Goal: Task Accomplishment & Management: Manage account settings

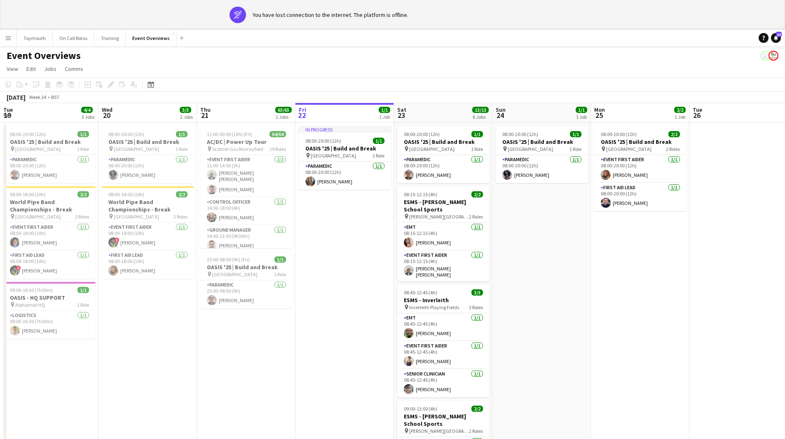
scroll to position [0, 197]
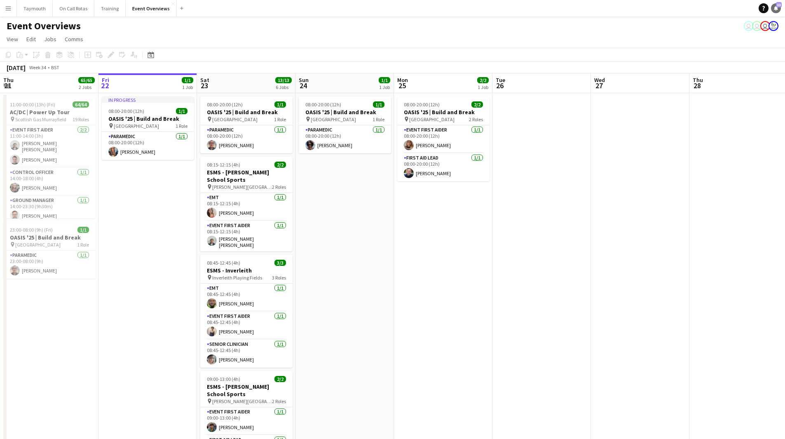
click at [778, 6] on span "13" at bounding box center [779, 4] width 6 height 5
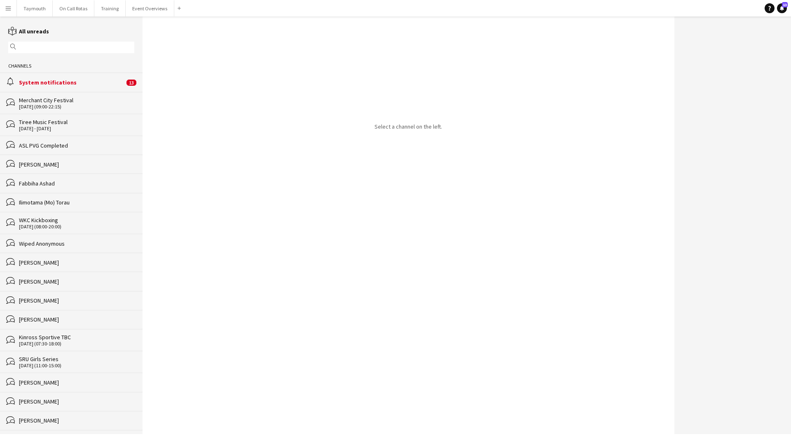
click at [115, 81] on div "System notifications" at bounding box center [72, 82] width 106 height 7
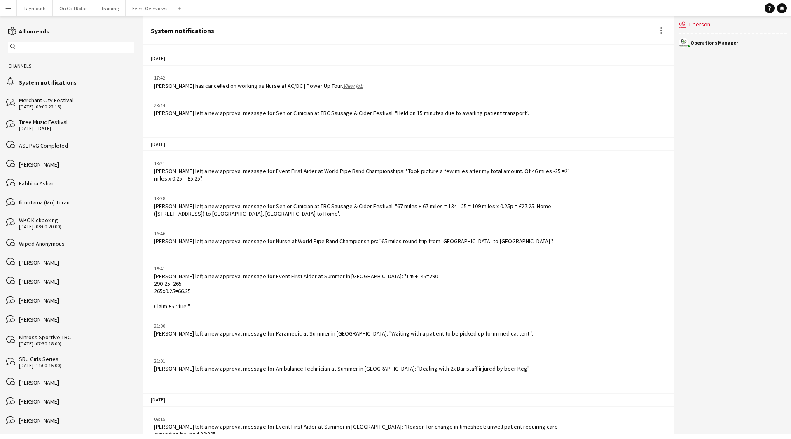
scroll to position [796, 0]
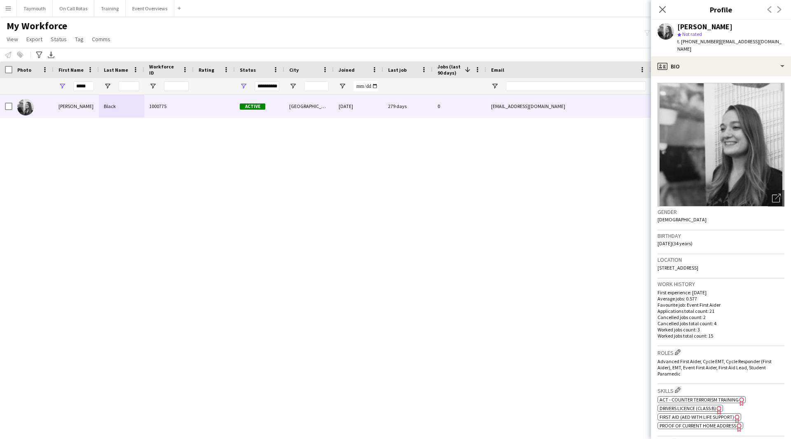
click at [95, 85] on div "*****" at bounding box center [76, 86] width 45 height 16
drag, startPoint x: 90, startPoint y: 87, endPoint x: -111, endPoint y: 55, distance: 203.6
click at [0, 55] on html "Menu Boards Boards Boards All jobs Status Workforce Workforce My Workforce Recr…" at bounding box center [395, 219] width 791 height 439
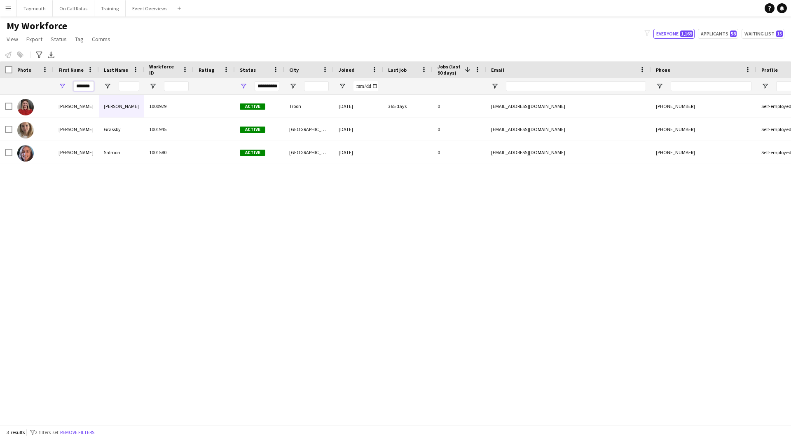
type input "*******"
click at [244, 89] on span "Open Filter Menu" at bounding box center [243, 85] width 7 height 7
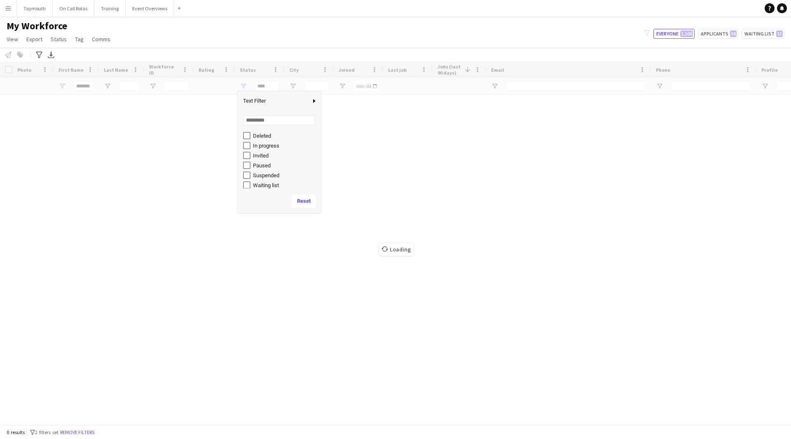
scroll to position [52, 0]
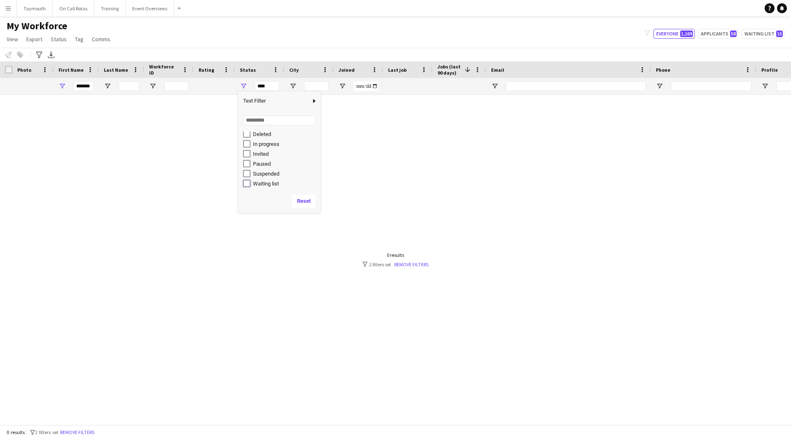
type input "**********"
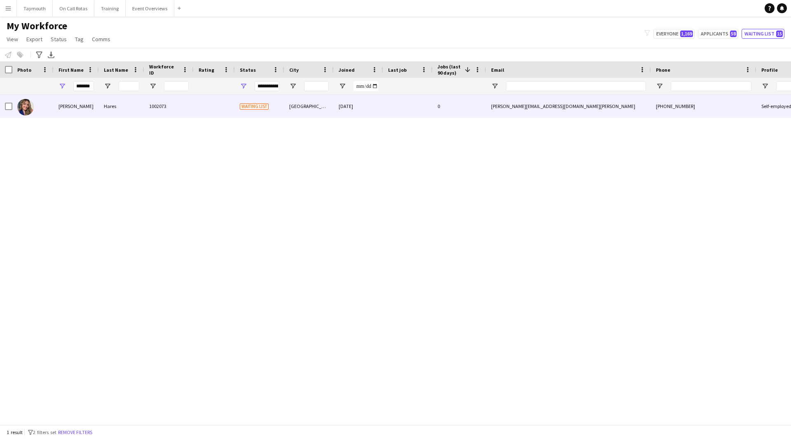
click at [194, 113] on div at bounding box center [214, 106] width 41 height 23
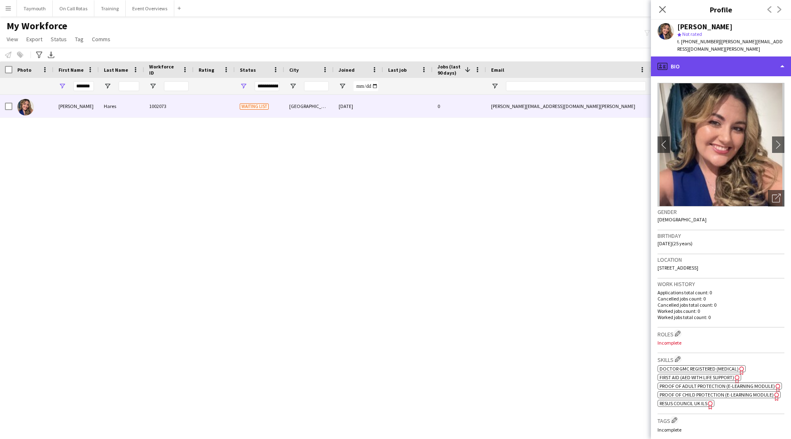
click at [683, 61] on div "profile Bio" at bounding box center [721, 66] width 140 height 20
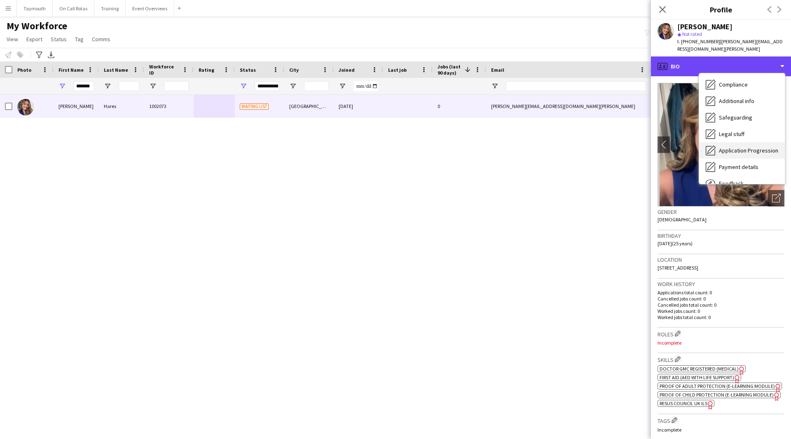
scroll to position [102, 0]
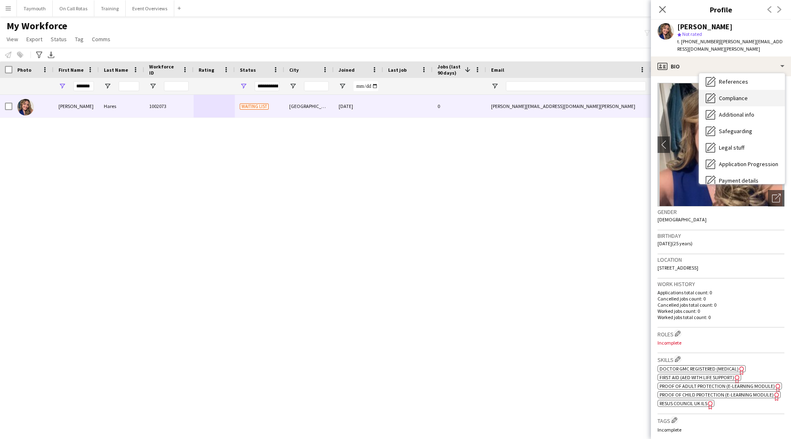
click at [726, 94] on span "Compliance" at bounding box center [733, 97] width 29 height 7
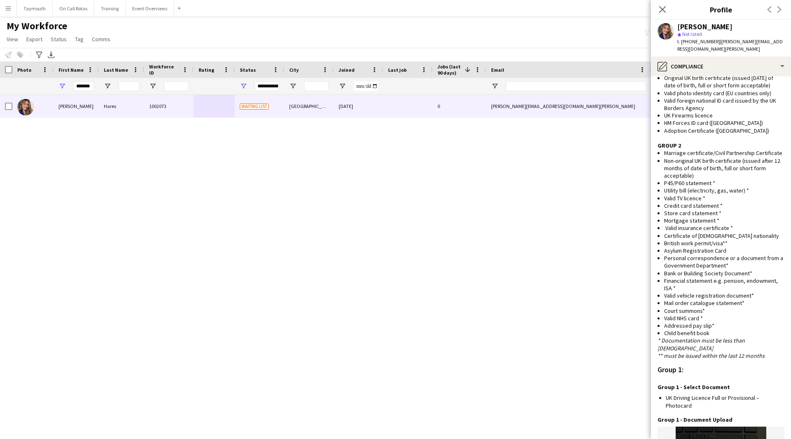
scroll to position [330, 0]
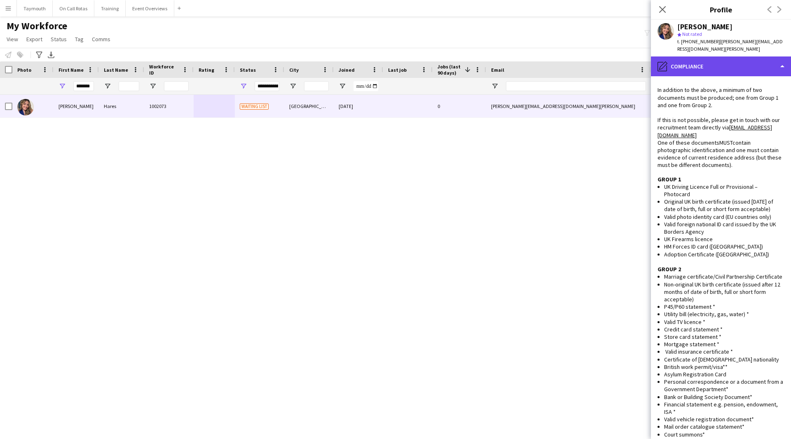
click at [732, 56] on div "pencil4 Compliance" at bounding box center [721, 66] width 140 height 20
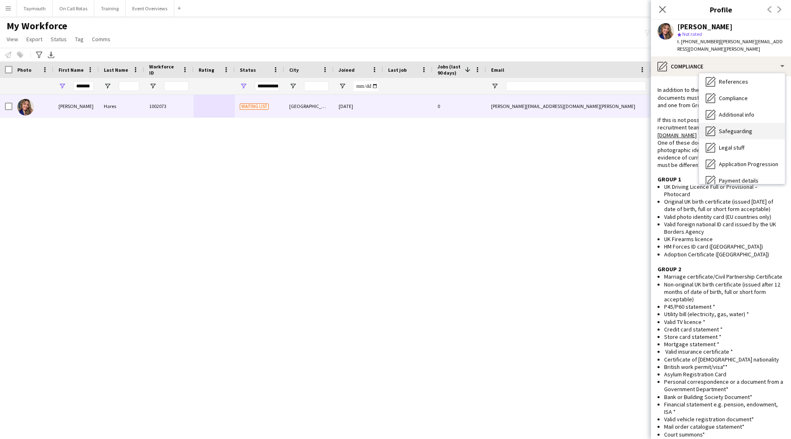
click at [743, 128] on div "Safeguarding Safeguarding" at bounding box center [742, 131] width 86 height 16
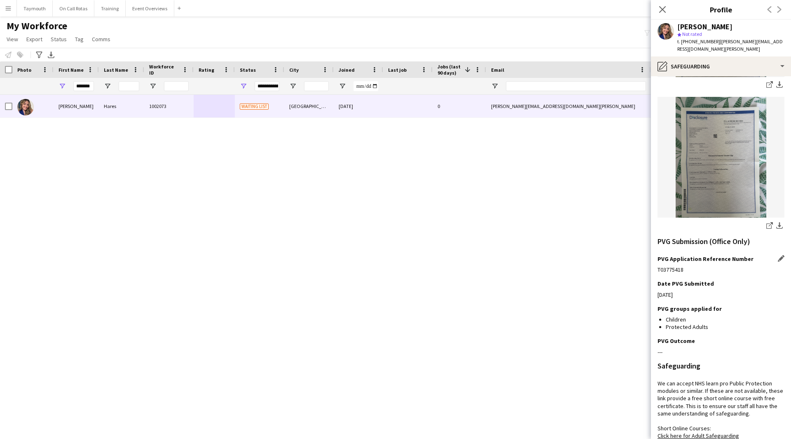
scroll to position [247, 0]
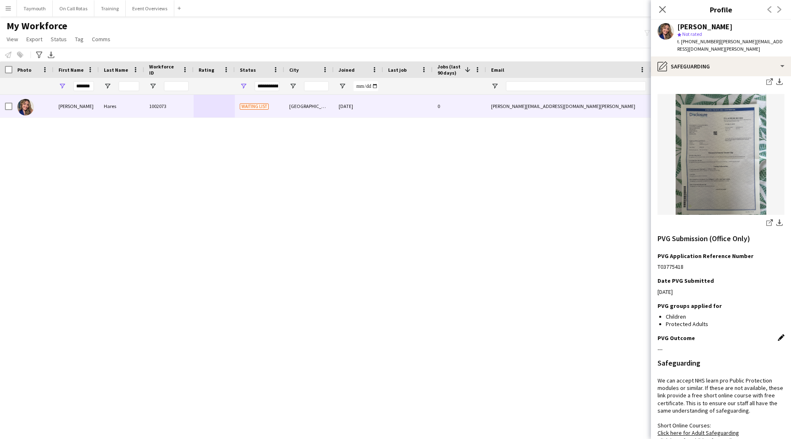
click at [778, 334] on app-icon "Edit this field" at bounding box center [781, 337] width 7 height 7
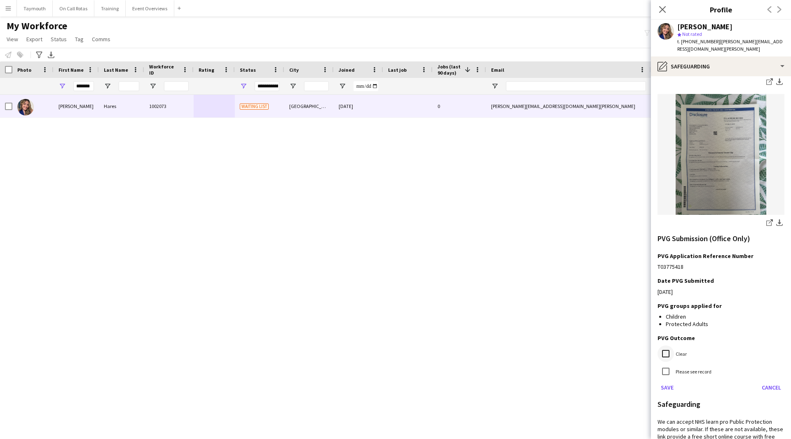
click at [675, 347] on div at bounding box center [666, 354] width 20 height 20
click at [668, 381] on button "Save" at bounding box center [667, 387] width 19 height 13
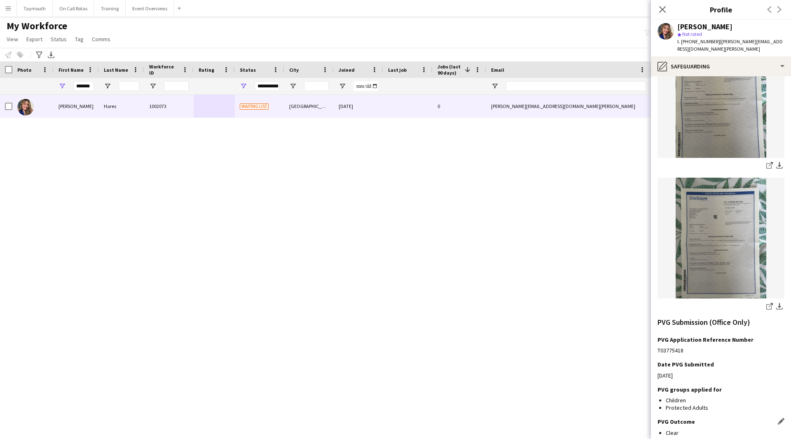
scroll to position [82, 0]
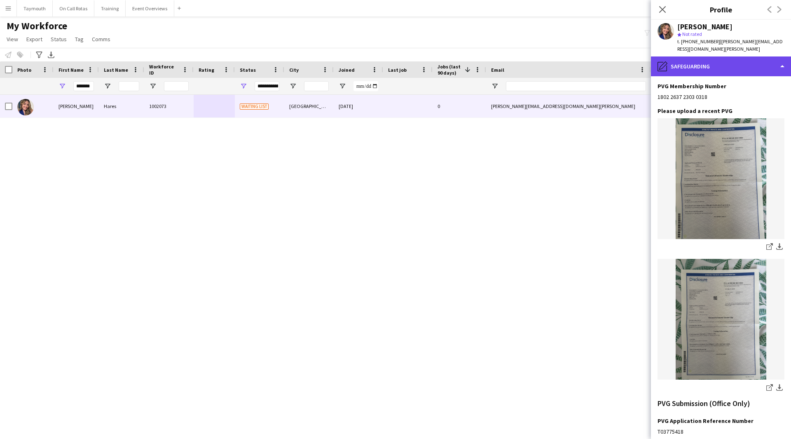
click at [752, 56] on div "pencil4 Safeguarding" at bounding box center [721, 66] width 140 height 20
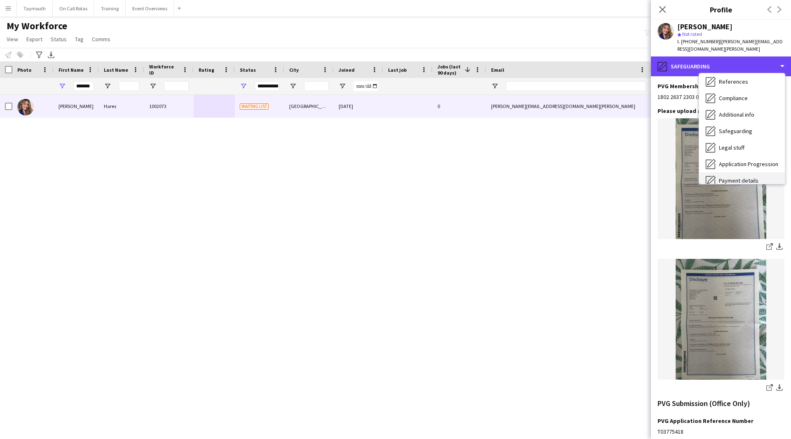
scroll to position [61, 0]
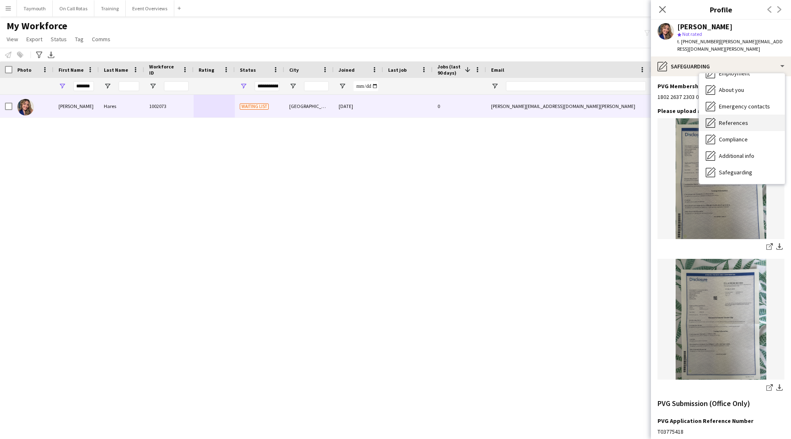
click at [741, 119] on span "References" at bounding box center [733, 122] width 29 height 7
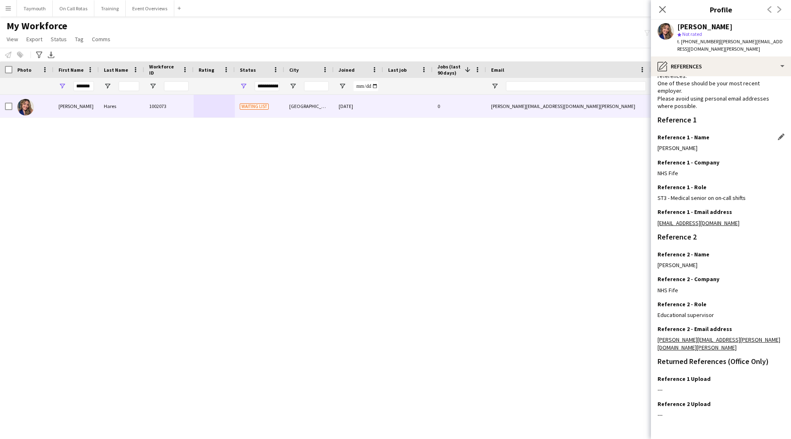
scroll to position [53, 0]
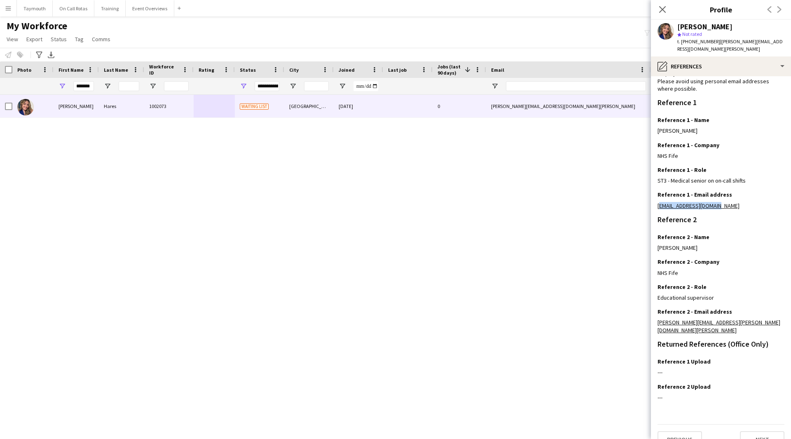
drag, startPoint x: 726, startPoint y: 199, endPoint x: 653, endPoint y: 200, distance: 73.0
click at [653, 200] on app-section-data-types "Reference Information Please provide 2 professional/ educational references. On…" at bounding box center [721, 257] width 140 height 363
copy link "hrkennedy16@gmail.com"
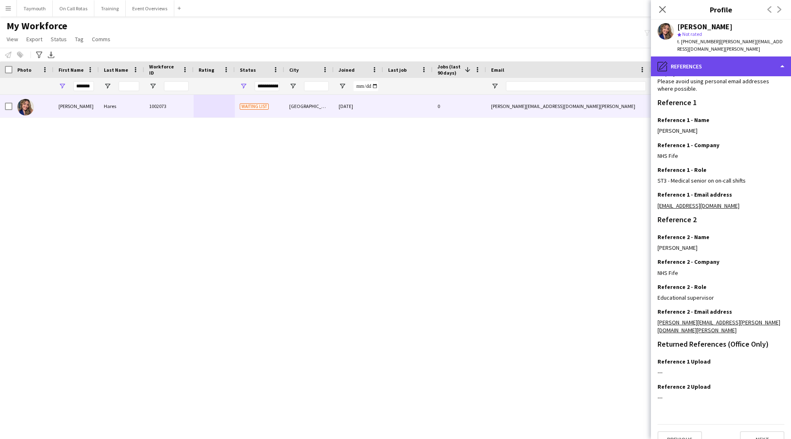
click at [712, 59] on div "pencil4 References" at bounding box center [721, 66] width 140 height 20
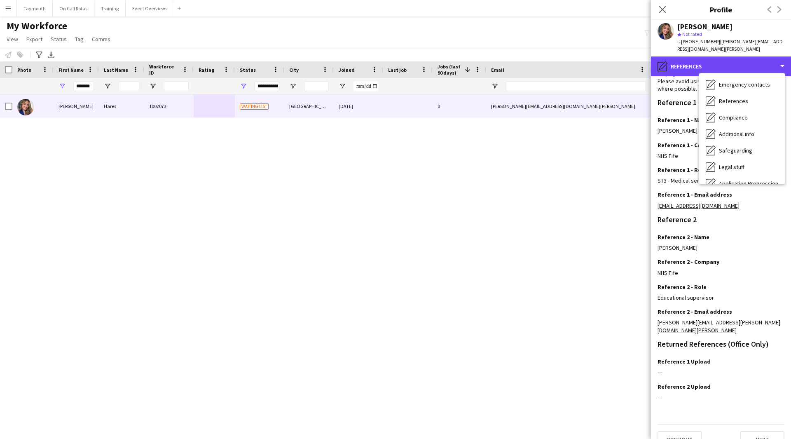
scroll to position [143, 0]
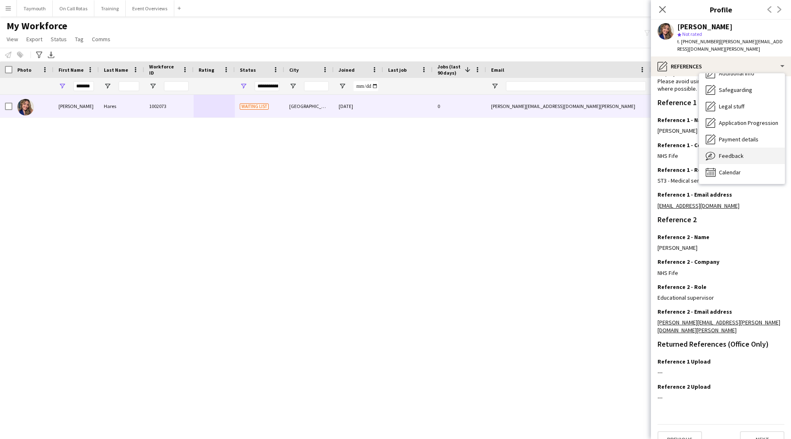
click at [743, 155] on div "Feedback Feedback" at bounding box center [742, 156] width 86 height 16
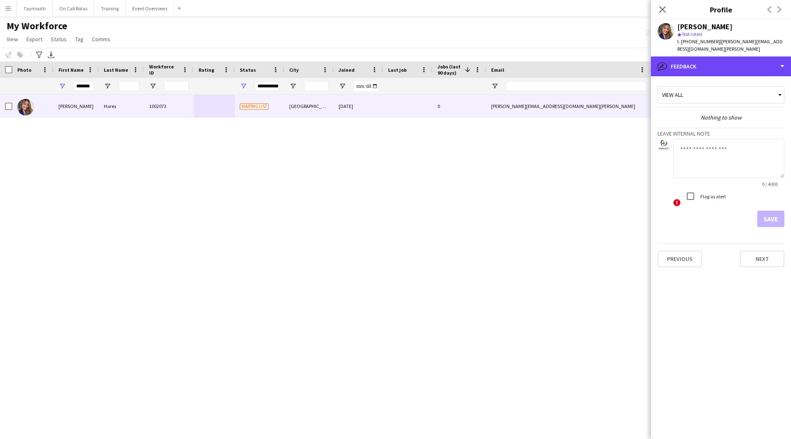
click at [709, 63] on div "bubble-pencil Feedback" at bounding box center [721, 66] width 140 height 20
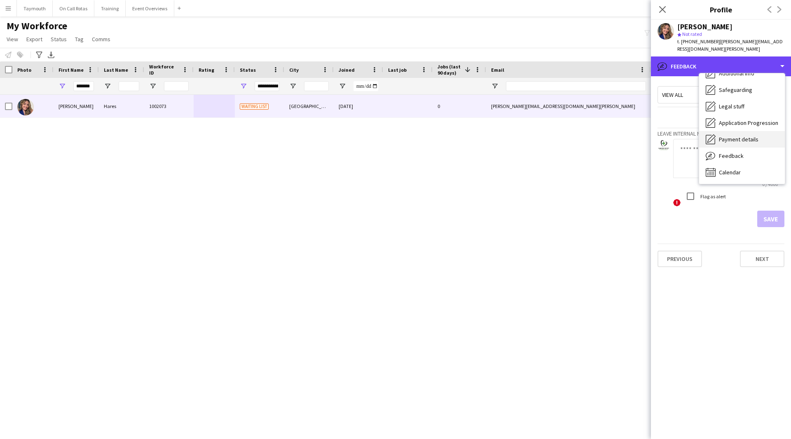
scroll to position [102, 0]
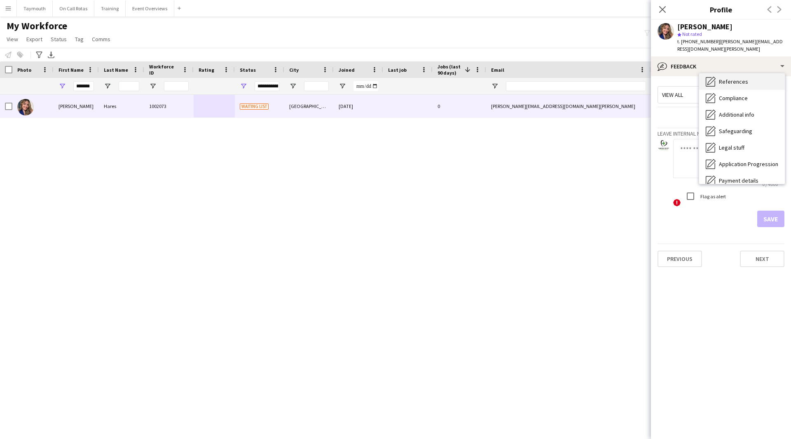
click at [732, 79] on div "References References" at bounding box center [742, 81] width 86 height 16
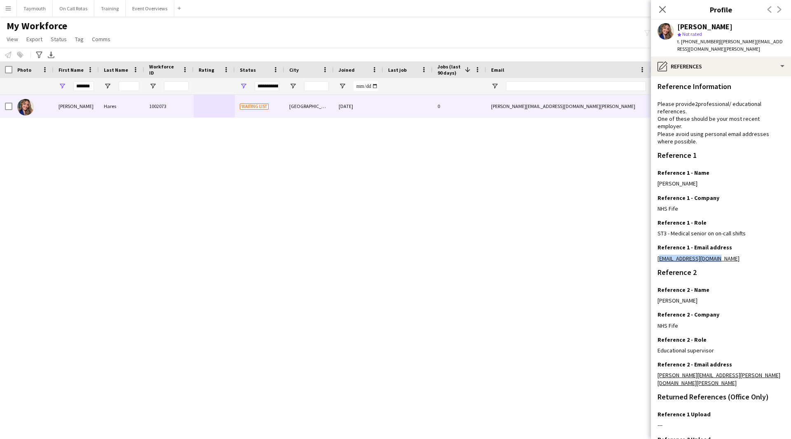
drag, startPoint x: 730, startPoint y: 254, endPoint x: 655, endPoint y: 255, distance: 74.6
click at [655, 255] on app-section-data-types "Reference Information Please provide 2 professional/ educational references. On…" at bounding box center [721, 257] width 140 height 363
copy link "hrkennedy16@gmail.com"
drag, startPoint x: 75, startPoint y: 86, endPoint x: 406, endPoint y: 90, distance: 330.6
click at [406, 91] on div "**********" at bounding box center [510, 86] width 1021 height 16
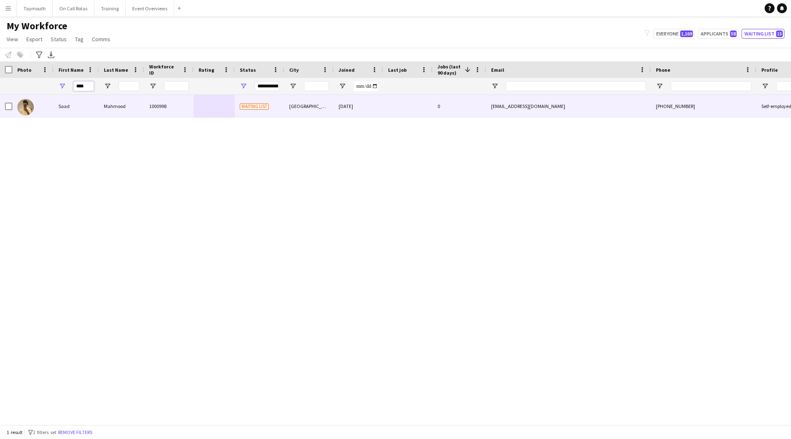
type input "****"
click at [164, 106] on div "1000998" at bounding box center [168, 106] width 49 height 23
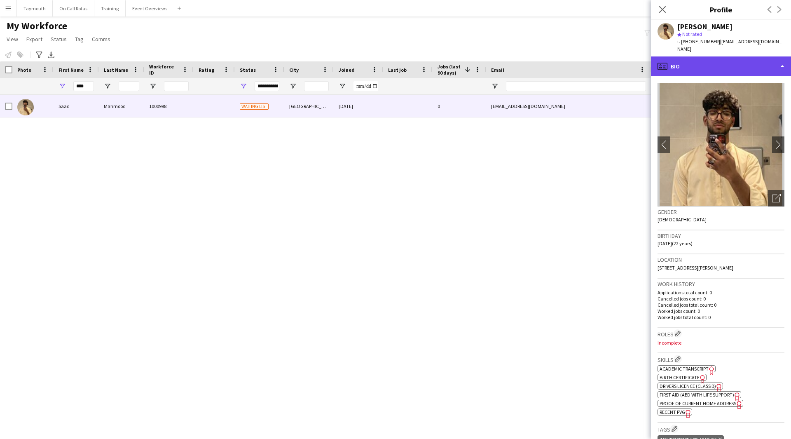
click at [710, 62] on div "profile Bio" at bounding box center [721, 66] width 140 height 20
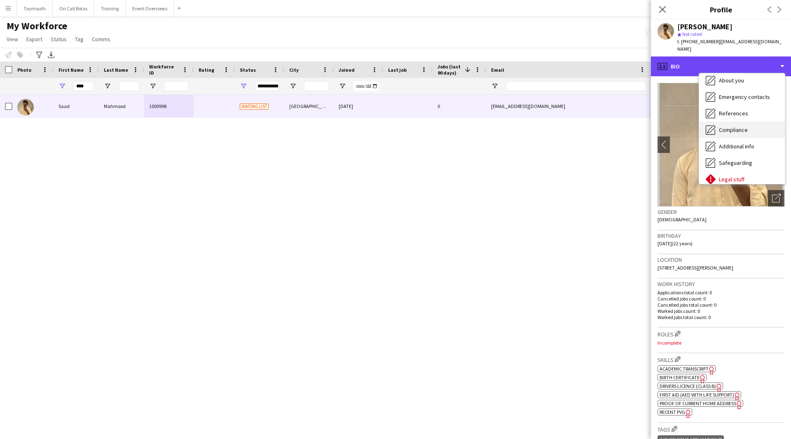
scroll to position [82, 0]
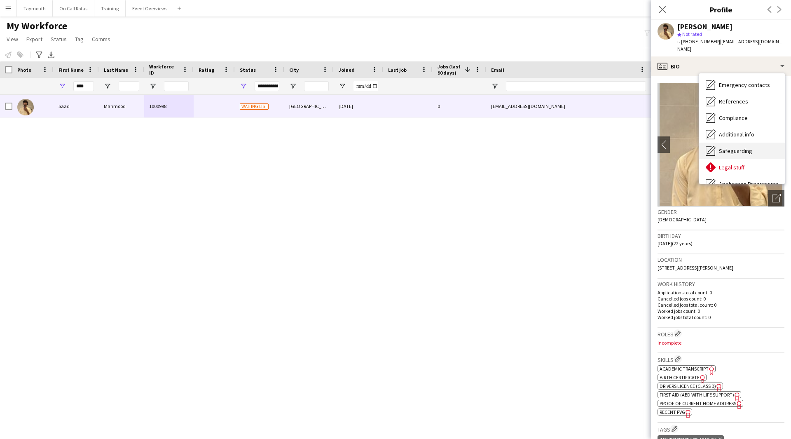
click at [733, 143] on div "Safeguarding Safeguarding" at bounding box center [742, 151] width 86 height 16
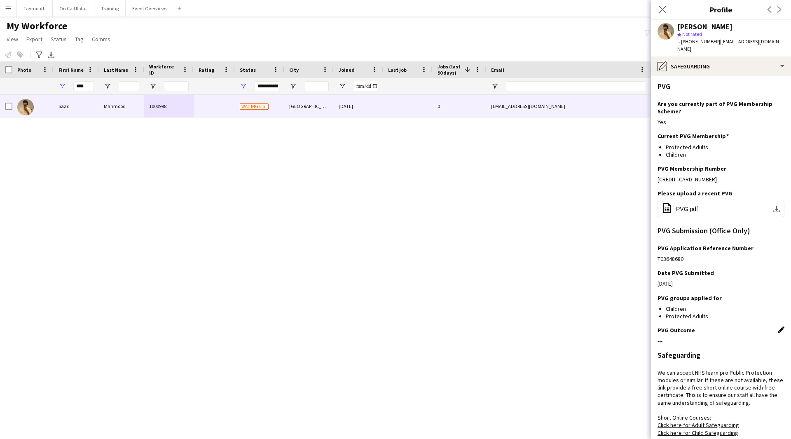
click at [778, 326] on app-icon "Edit this field" at bounding box center [781, 329] width 7 height 7
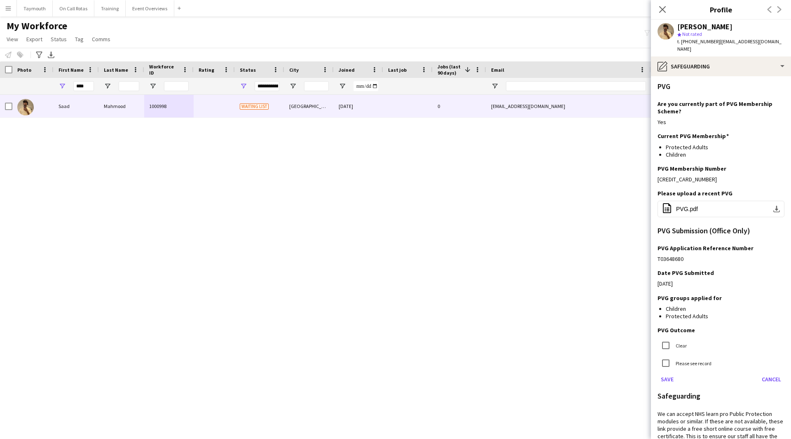
click at [695, 360] on label "Please see record" at bounding box center [693, 363] width 38 height 6
click at [664, 373] on button "Save" at bounding box center [667, 379] width 19 height 13
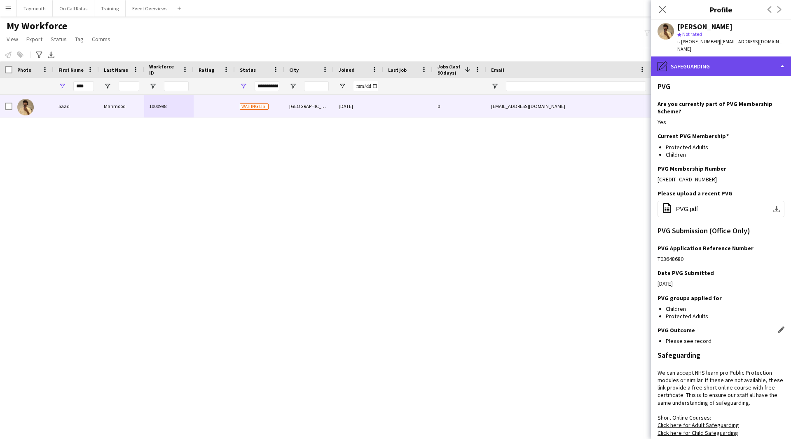
click at [705, 56] on div "pencil4 Safeguarding" at bounding box center [721, 66] width 140 height 20
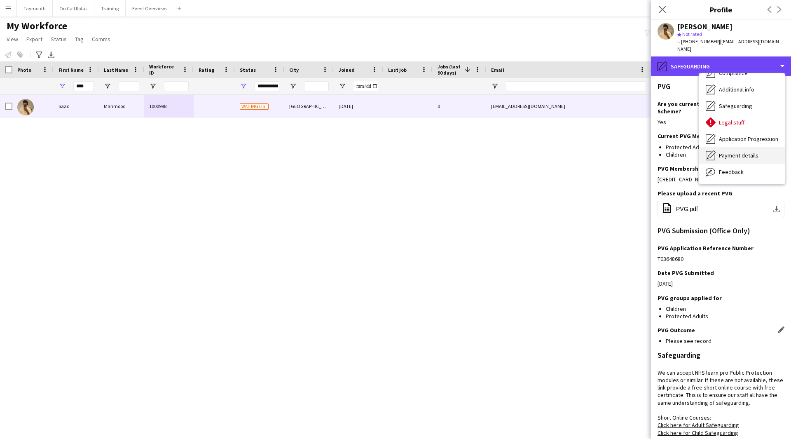
scroll to position [143, 0]
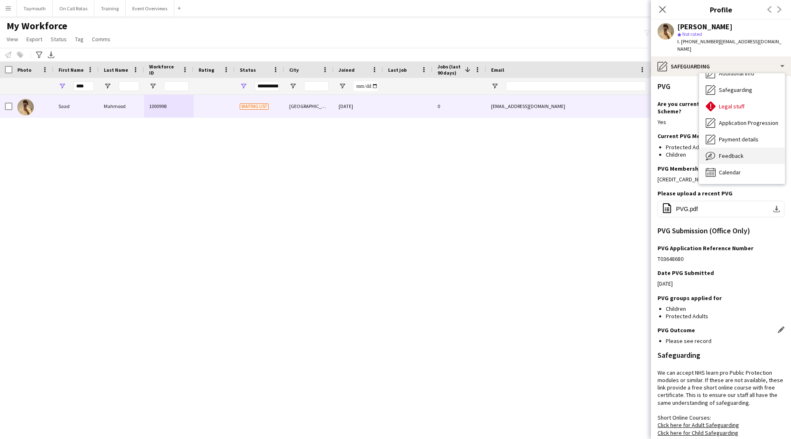
click at [735, 152] on div "Feedback Feedback" at bounding box center [742, 156] width 86 height 16
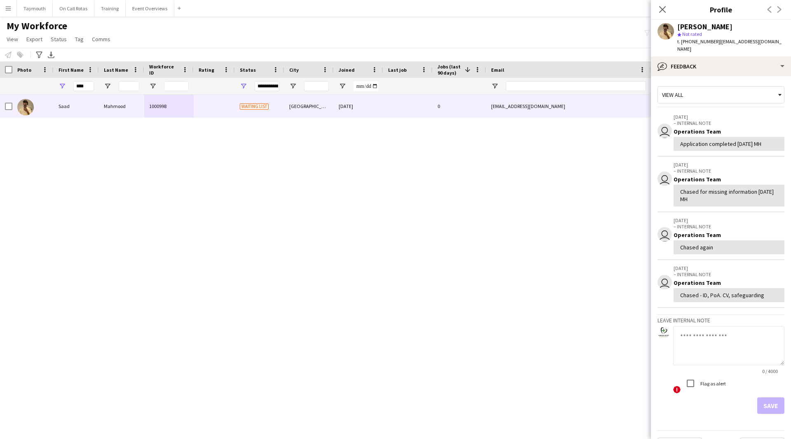
click at [724, 348] on textarea at bounding box center [729, 345] width 111 height 39
drag, startPoint x: 724, startPoint y: 348, endPoint x: 660, endPoint y: 317, distance: 71.3
click at [660, 317] on app-internal-note-form "**********" at bounding box center [721, 364] width 127 height 99
type textarea "**********"
click at [763, 403] on button "Save" at bounding box center [771, 405] width 27 height 16
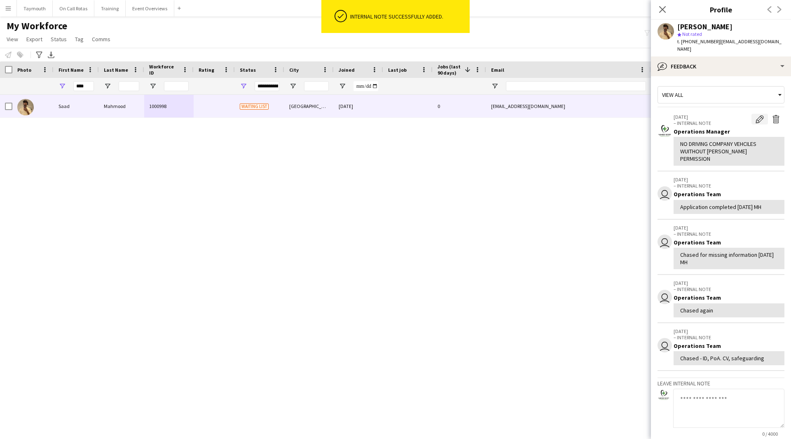
click at [756, 115] on app-icon "Edit internal note" at bounding box center [760, 119] width 8 height 8
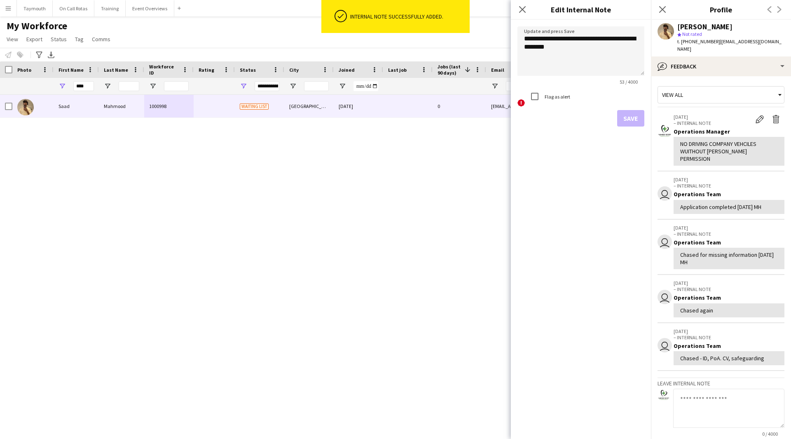
click at [548, 94] on label "Flag as alert" at bounding box center [556, 97] width 27 height 6
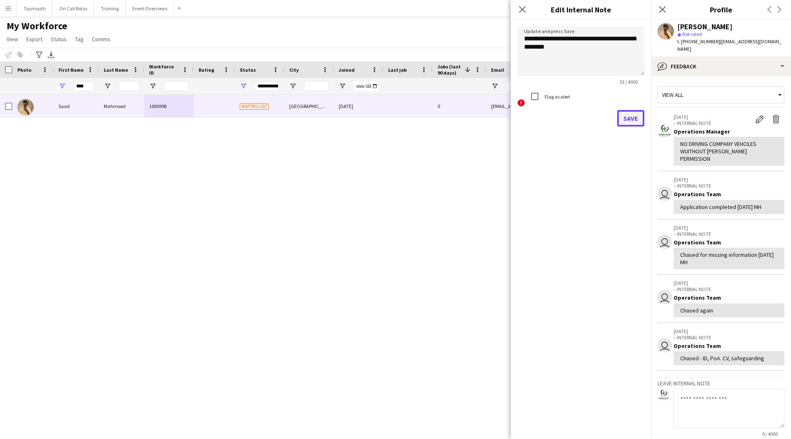
click at [638, 120] on button "Save" at bounding box center [630, 118] width 27 height 16
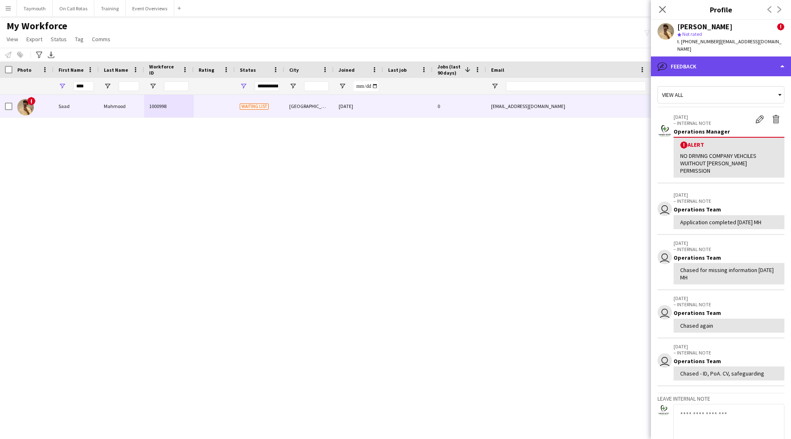
click at [704, 63] on div "bubble-pencil Feedback" at bounding box center [721, 66] width 140 height 20
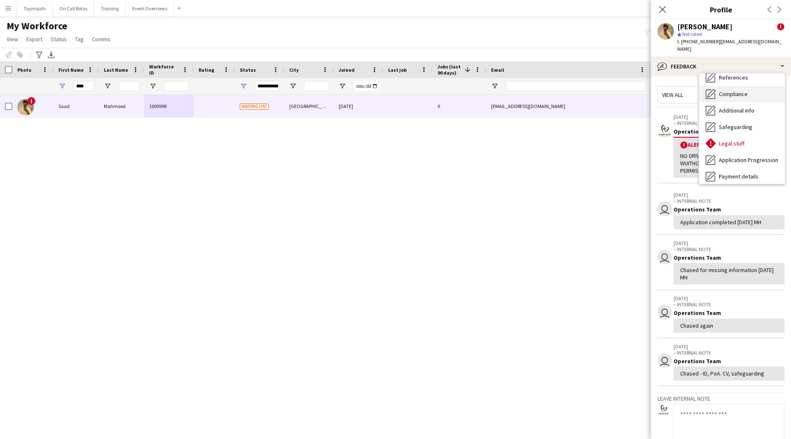
scroll to position [61, 0]
click at [739, 119] on span "References" at bounding box center [733, 122] width 29 height 7
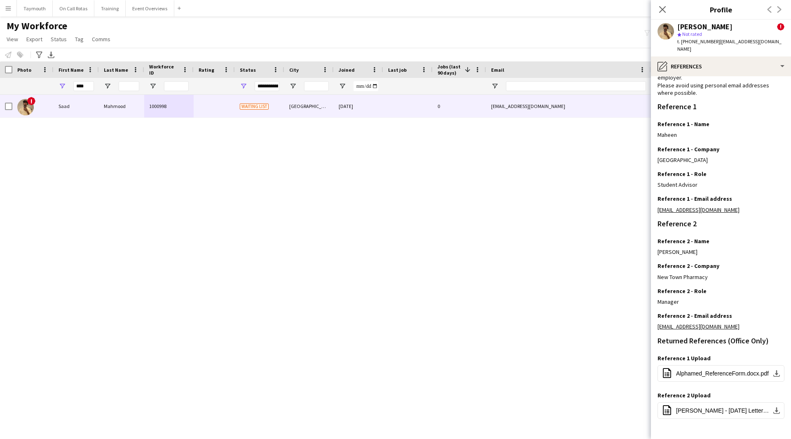
scroll to position [77, 0]
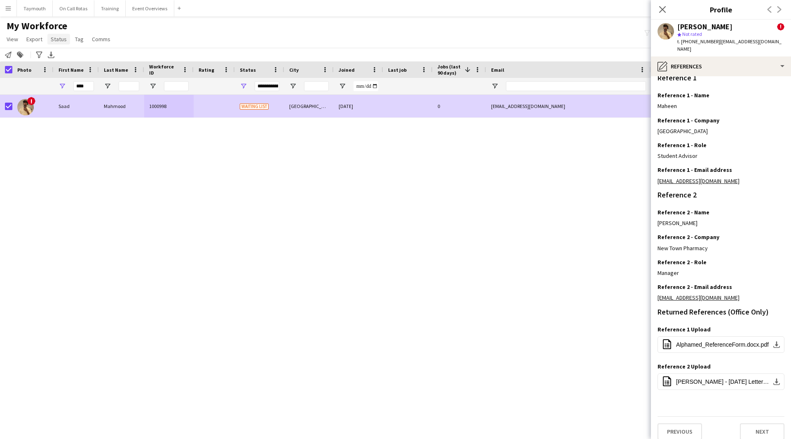
click at [62, 39] on span "Status" at bounding box center [59, 38] width 16 height 7
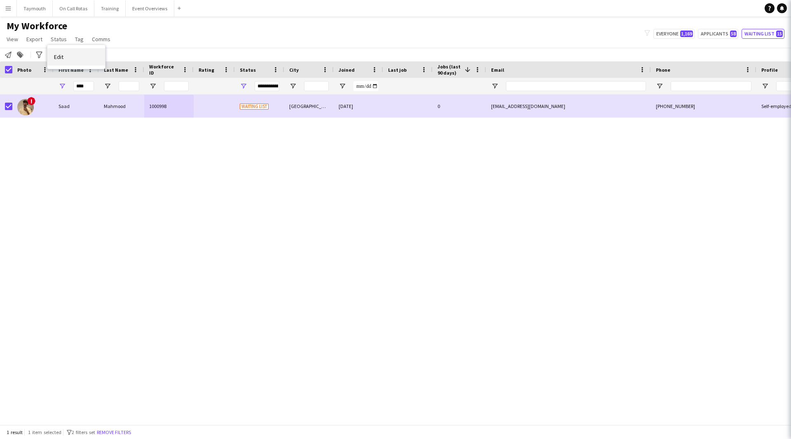
click at [59, 65] on link "Edit" at bounding box center [76, 56] width 58 height 17
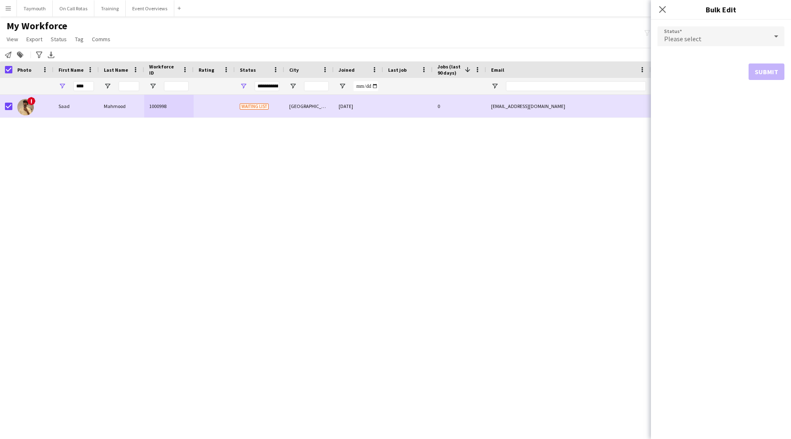
click at [737, 37] on div "Please select" at bounding box center [713, 36] width 110 height 20
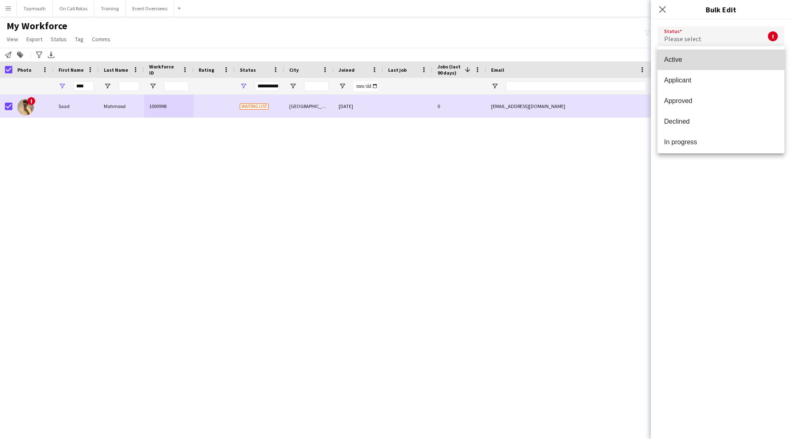
click at [724, 63] on span "Active" at bounding box center [721, 60] width 114 height 8
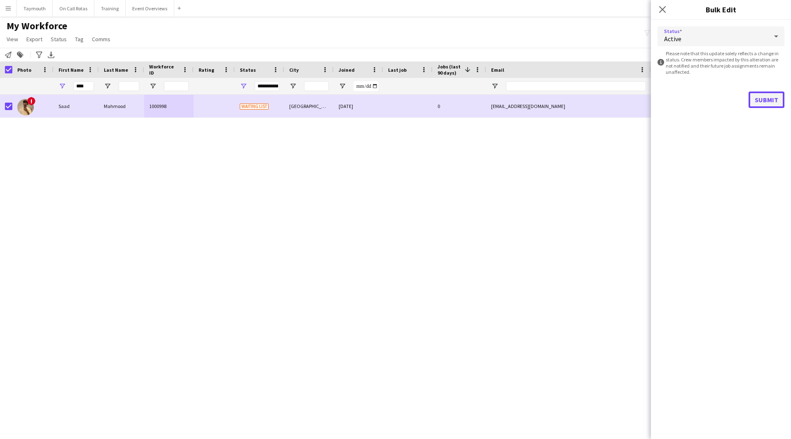
click at [772, 95] on button "Submit" at bounding box center [767, 100] width 36 height 16
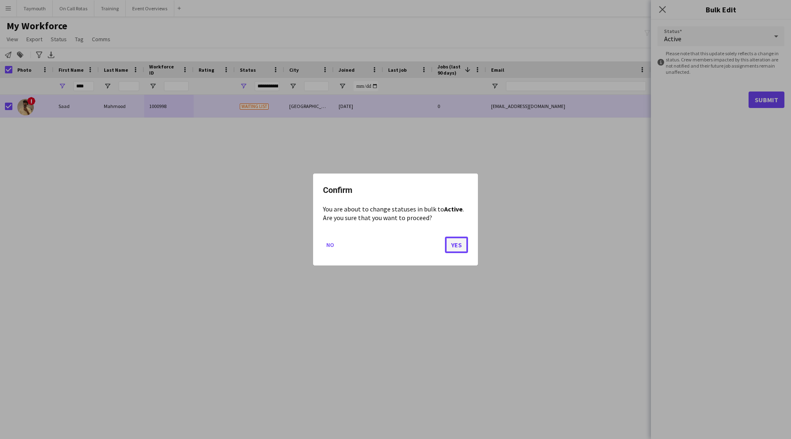
click at [468, 248] on button "Yes" at bounding box center [456, 245] width 23 height 16
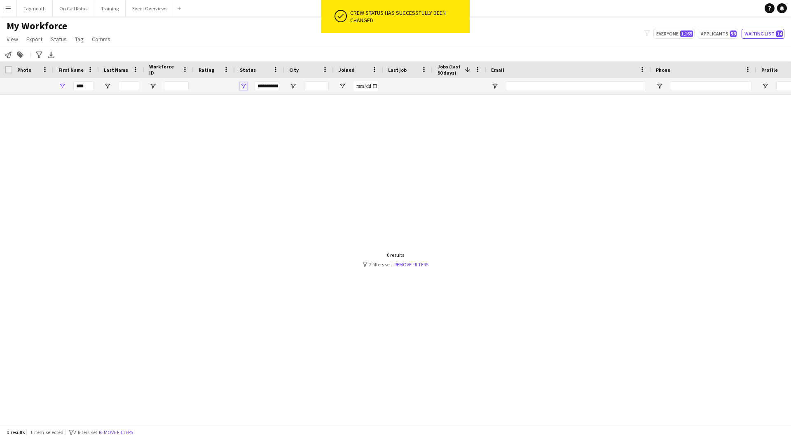
click at [246, 84] on span "Open Filter Menu" at bounding box center [243, 85] width 7 height 7
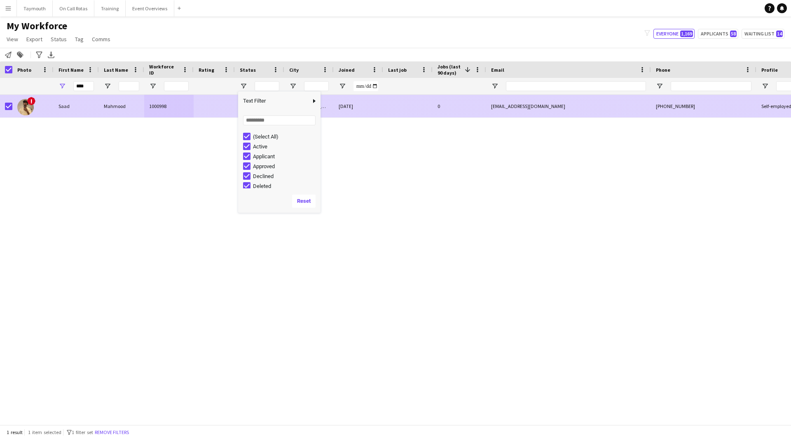
click at [184, 108] on div "1000998" at bounding box center [168, 106] width 49 height 23
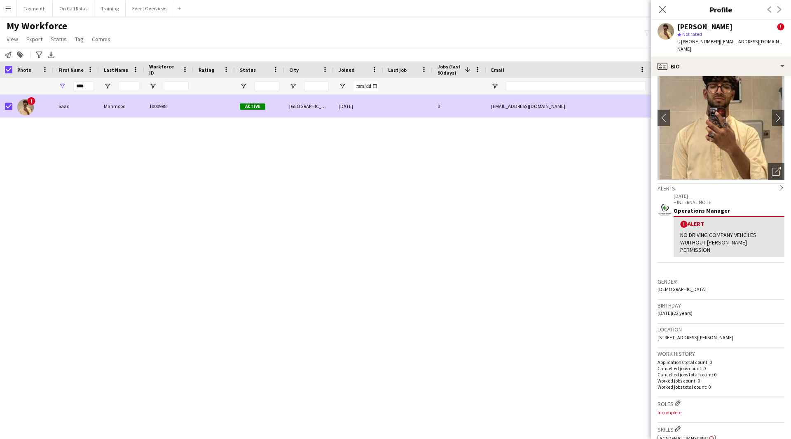
scroll to position [41, 0]
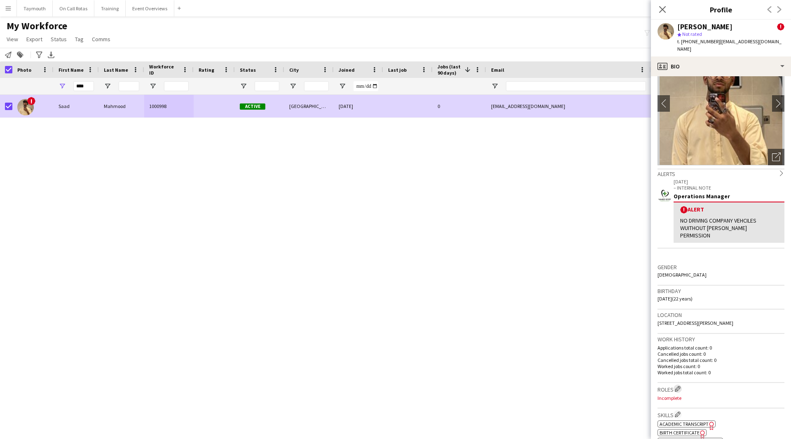
click at [676, 385] on button "Edit crew company roles" at bounding box center [678, 389] width 8 height 8
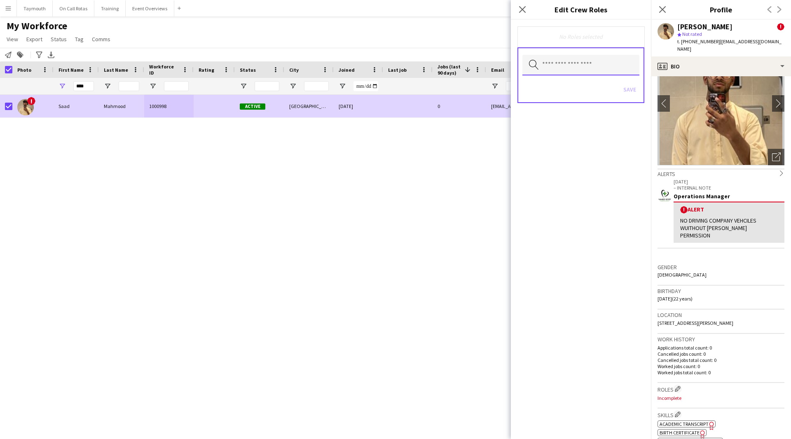
click at [556, 63] on input "text" at bounding box center [581, 65] width 117 height 21
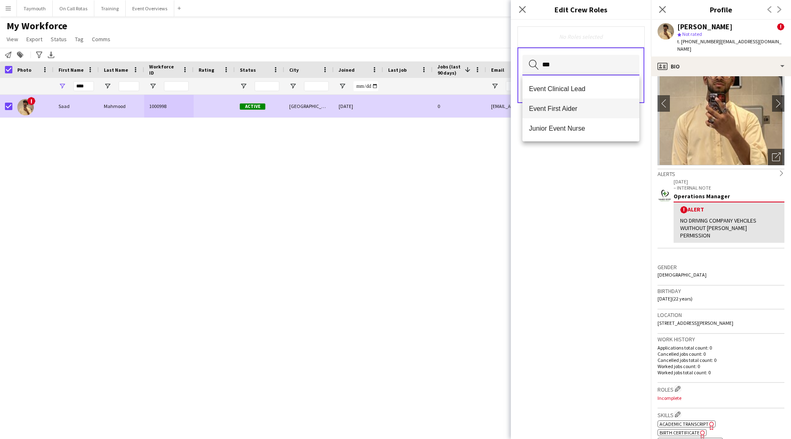
type input "***"
click at [581, 110] on span "Event First Aider" at bounding box center [581, 109] width 104 height 8
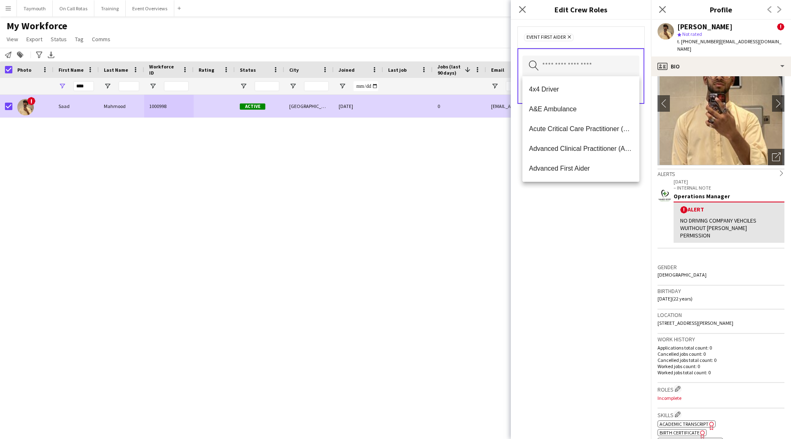
click at [535, 199] on div "Event First Aider Remove Search by role type Save" at bounding box center [581, 229] width 140 height 419
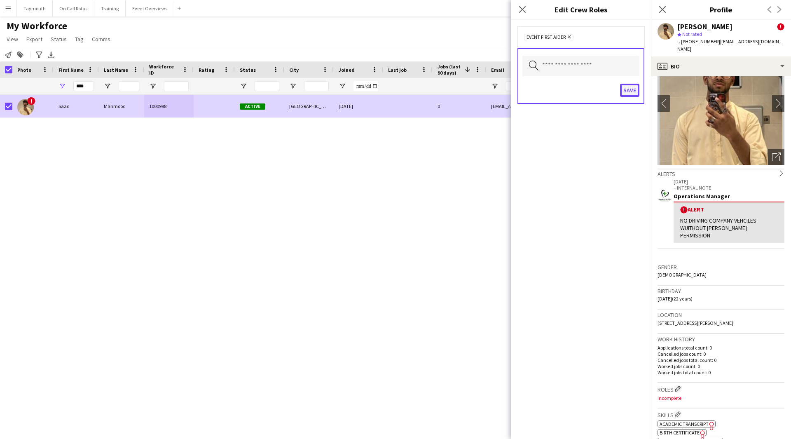
click at [632, 90] on button "Save" at bounding box center [629, 90] width 19 height 13
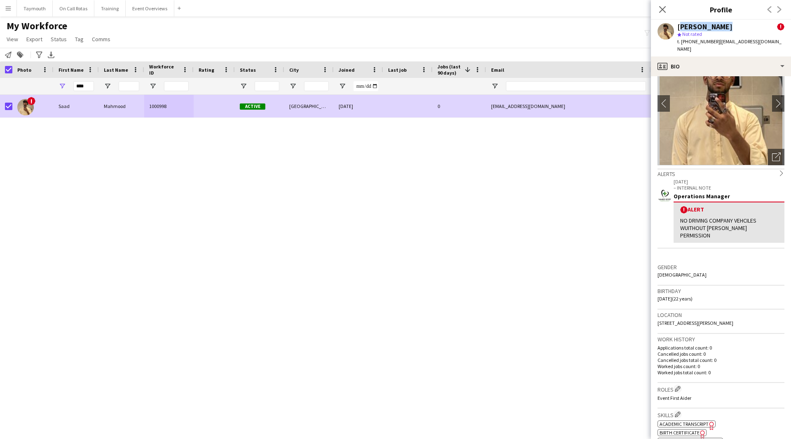
drag, startPoint x: 733, startPoint y: 27, endPoint x: 678, endPoint y: 27, distance: 55.2
click at [678, 27] on div "Saad Mahmood !" at bounding box center [731, 26] width 107 height 7
copy div "Saad Mahmood"
drag, startPoint x: 781, startPoint y: 42, endPoint x: 717, endPoint y: 42, distance: 63.9
click at [717, 42] on div "Saad Mahmood ! star Not rated t. +447807597399 | smahmood512@outlook.com" at bounding box center [721, 38] width 140 height 37
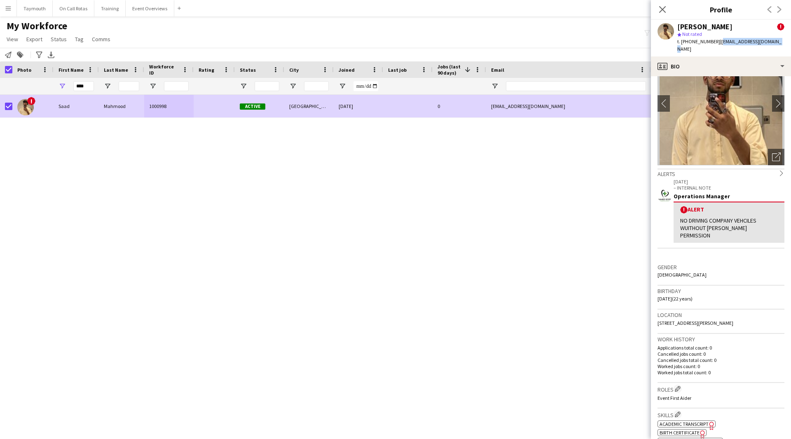
copy span "smahmood512@outlook.com"
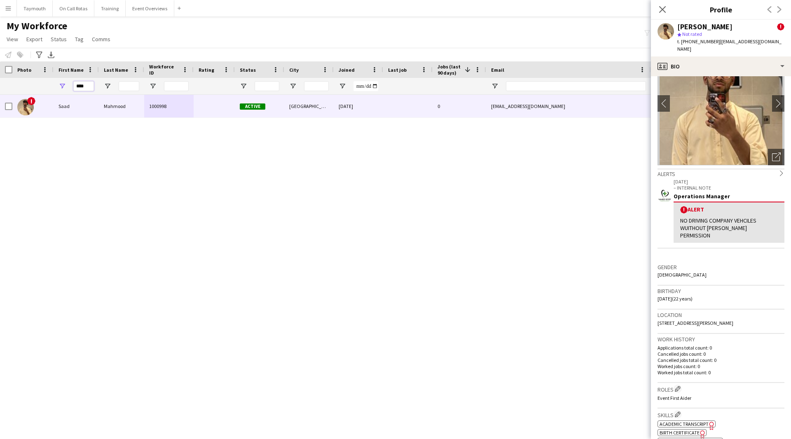
drag, startPoint x: 91, startPoint y: 86, endPoint x: -47, endPoint y: 83, distance: 138.1
click at [0, 83] on html "Menu Boards Boards Boards All jobs Status Workforce Workforce My Workforce Recr…" at bounding box center [395, 219] width 791 height 439
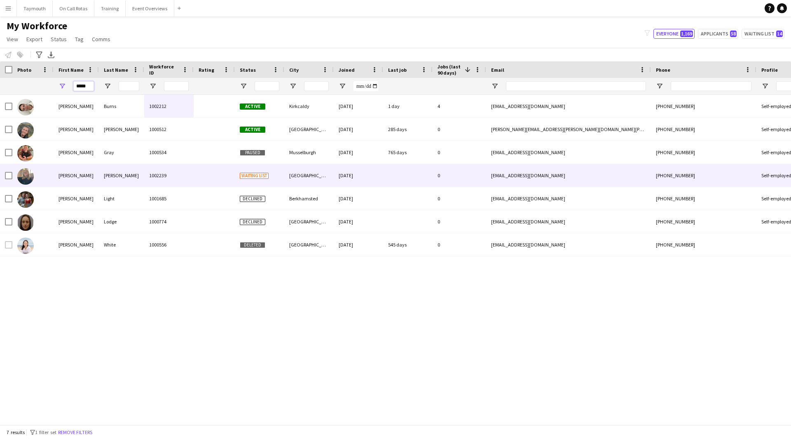
type input "*****"
click at [131, 175] on div "Kelly" at bounding box center [121, 175] width 45 height 23
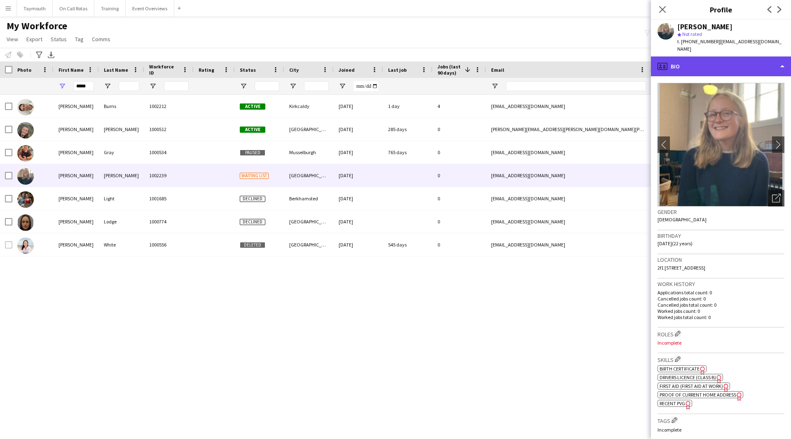
click at [743, 62] on div "profile Bio" at bounding box center [721, 66] width 140 height 20
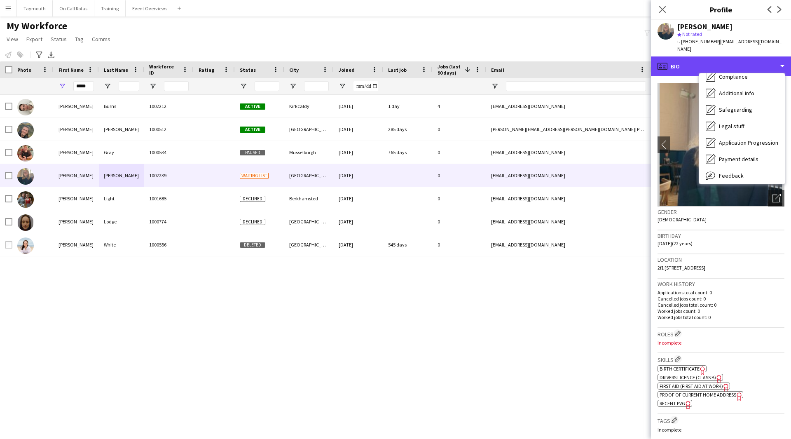
scroll to position [82, 0]
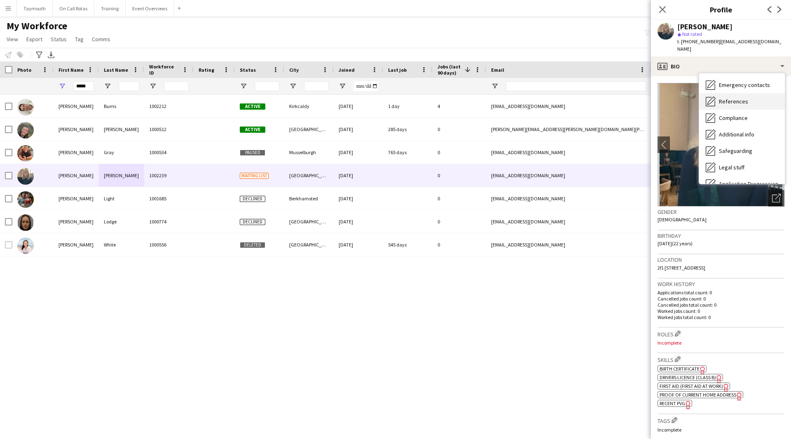
click at [739, 98] on span "References" at bounding box center [733, 101] width 29 height 7
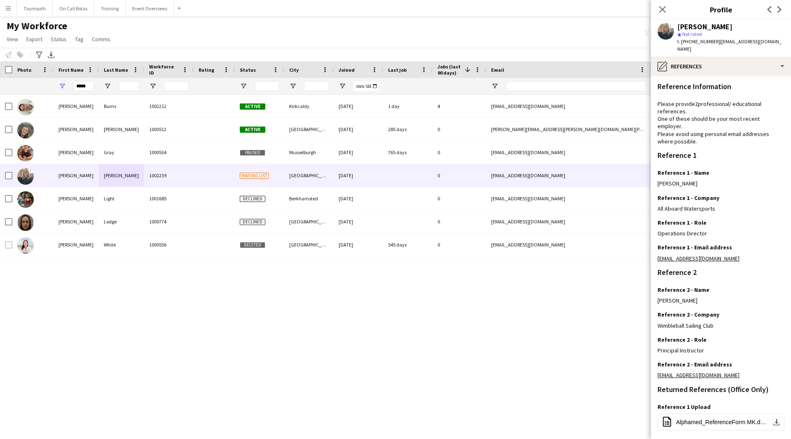
scroll to position [77, 0]
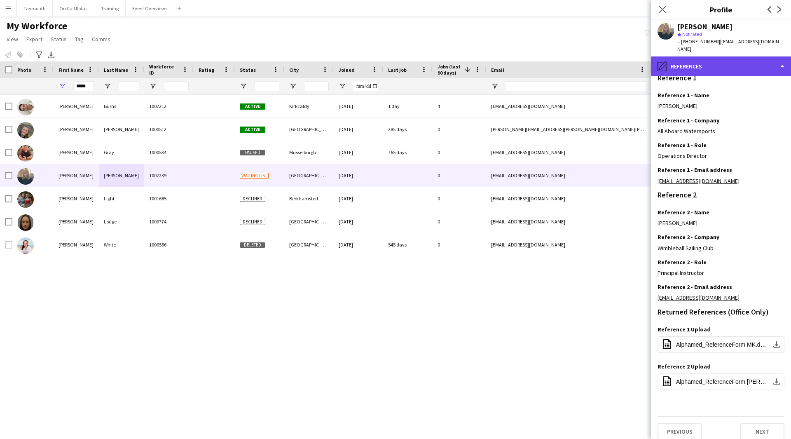
click at [756, 67] on div "pencil4 References" at bounding box center [721, 66] width 140 height 20
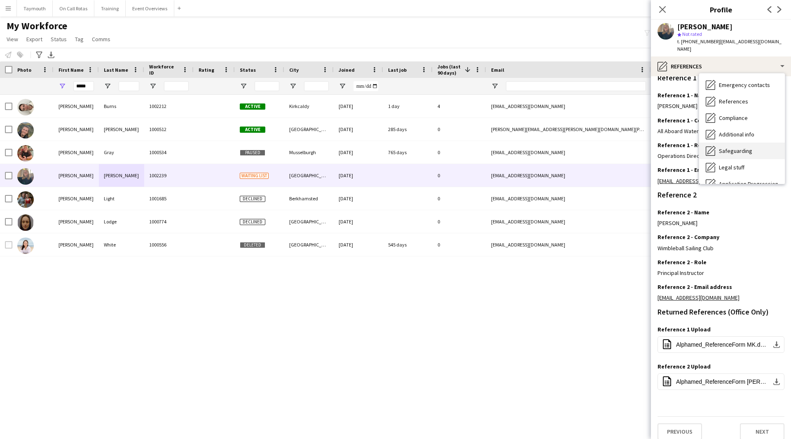
click at [740, 148] on div "Safeguarding Safeguarding" at bounding box center [742, 151] width 86 height 16
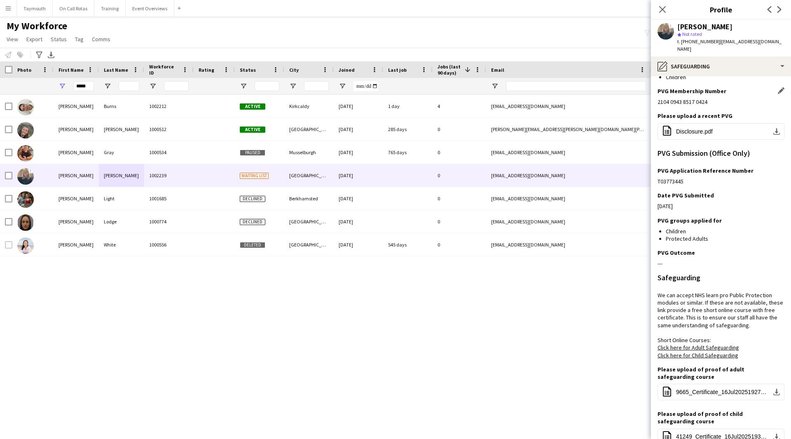
scroll to position [0, 0]
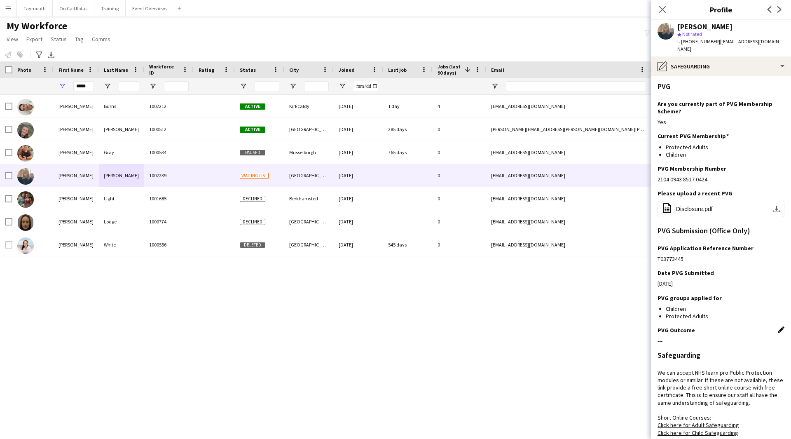
click at [778, 326] on app-icon "Edit this field" at bounding box center [781, 329] width 7 height 7
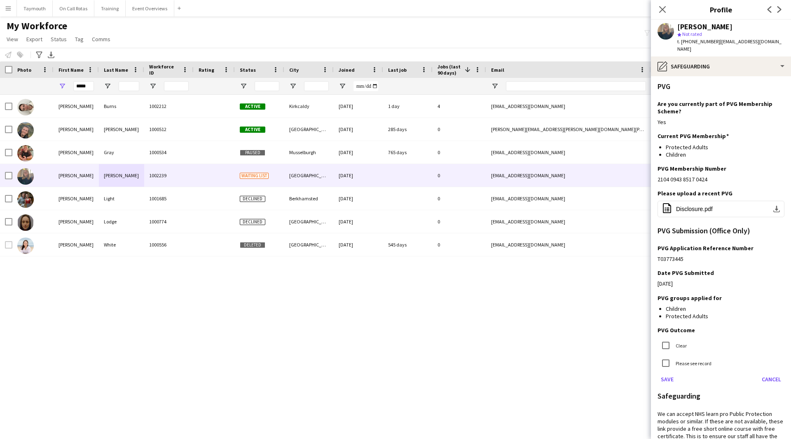
click at [683, 343] on label "Clear" at bounding box center [680, 346] width 13 height 6
click at [673, 373] on button "Save" at bounding box center [667, 379] width 19 height 13
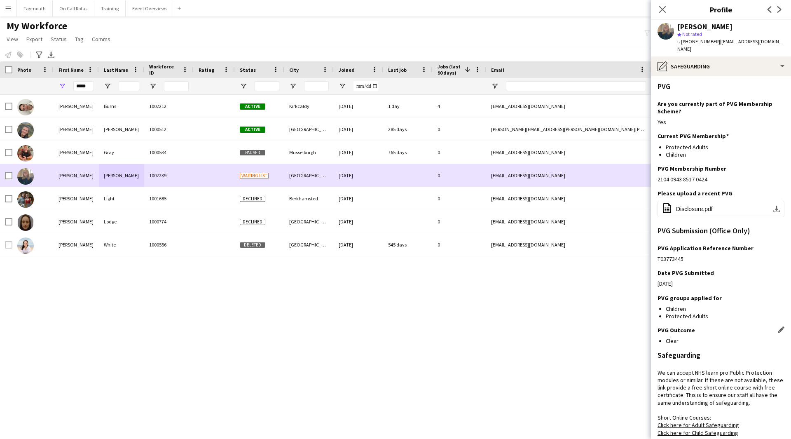
click at [13, 174] on div at bounding box center [32, 175] width 41 height 23
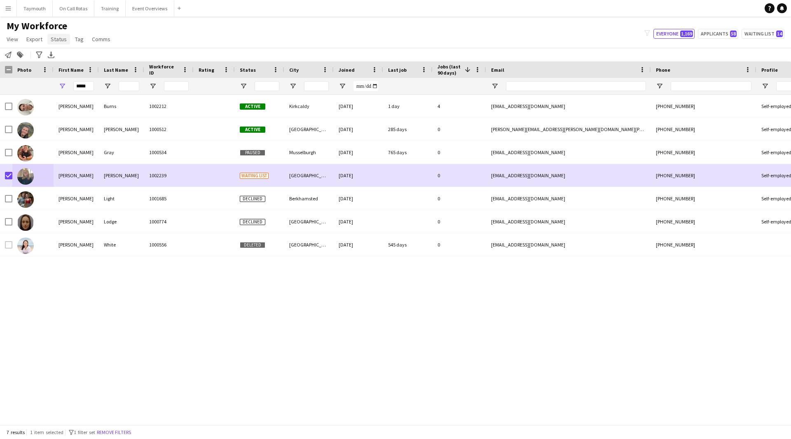
click at [56, 40] on span "Status" at bounding box center [59, 38] width 16 height 7
drag, startPoint x: 62, startPoint y: 52, endPoint x: 308, endPoint y: 56, distance: 245.7
click at [65, 53] on link "Edit" at bounding box center [76, 56] width 58 height 17
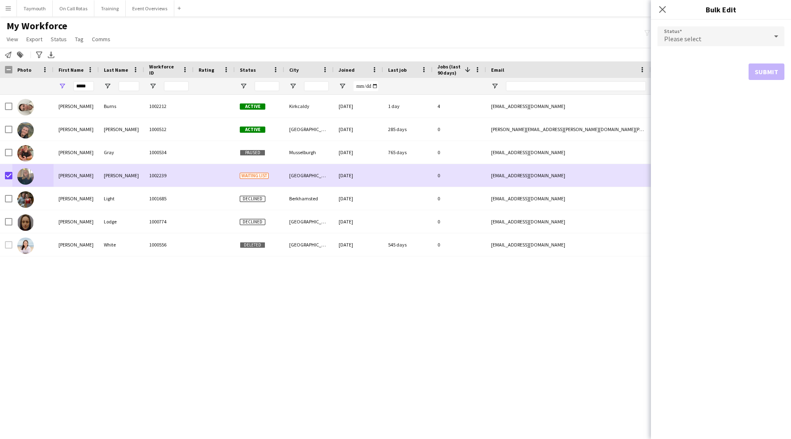
click at [696, 41] on span "Please select" at bounding box center [683, 39] width 38 height 8
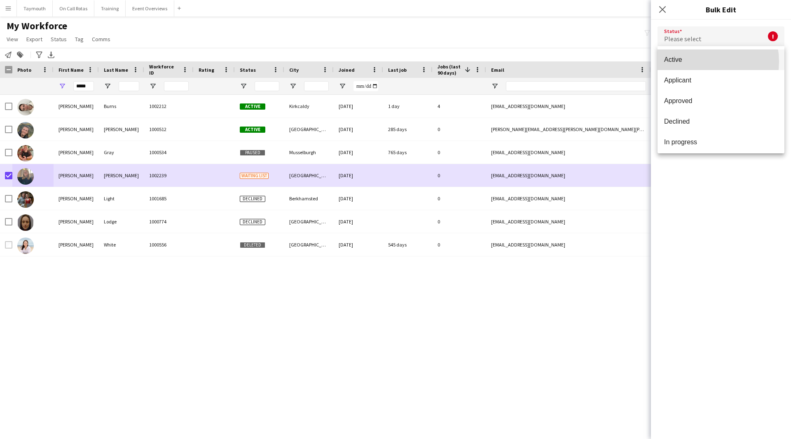
click at [703, 61] on span "Active" at bounding box center [721, 60] width 114 height 8
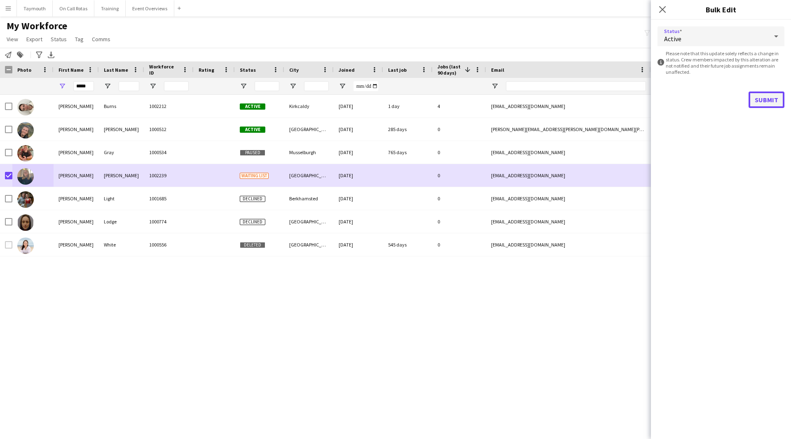
click at [779, 103] on button "Submit" at bounding box center [767, 100] width 36 height 16
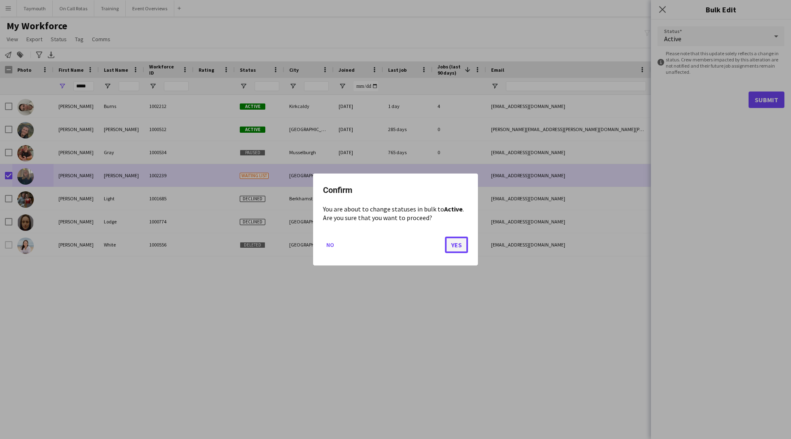
click at [461, 244] on button "Yes" at bounding box center [456, 245] width 23 height 16
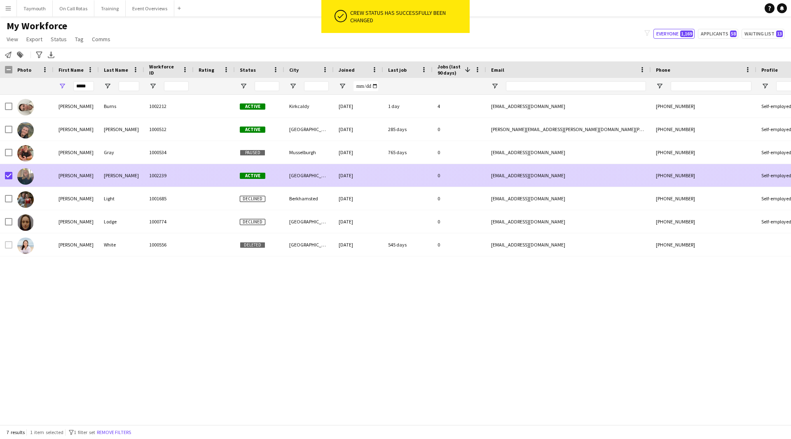
click at [216, 176] on div at bounding box center [214, 175] width 41 height 23
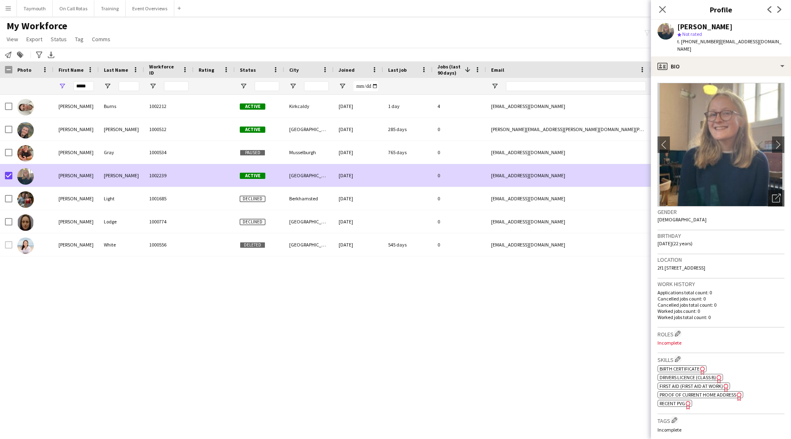
click at [747, 47] on div "Molly Kelly star Not rated t. +447508353138 | mollyk2303@gmail.com" at bounding box center [721, 38] width 140 height 37
click at [679, 331] on app-icon "Edit crew company roles" at bounding box center [678, 334] width 6 height 6
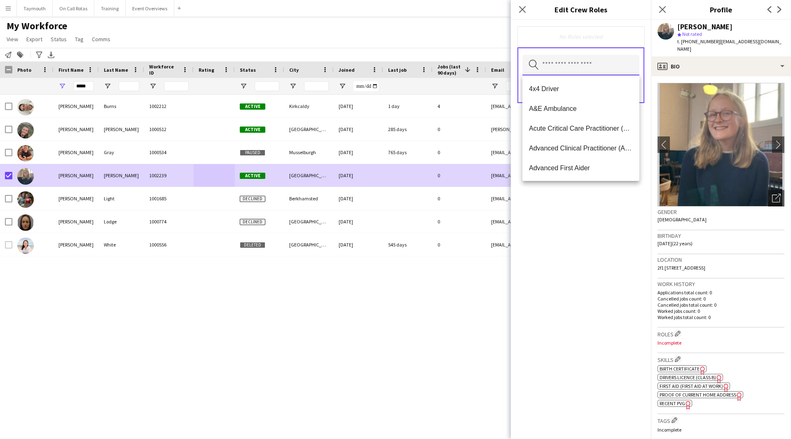
click at [593, 60] on input "text" at bounding box center [581, 65] width 117 height 21
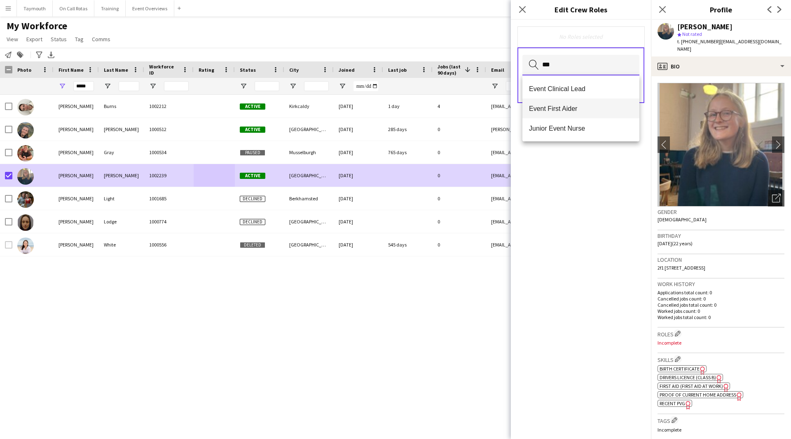
type input "***"
click at [573, 110] on span "Event First Aider" at bounding box center [581, 109] width 104 height 8
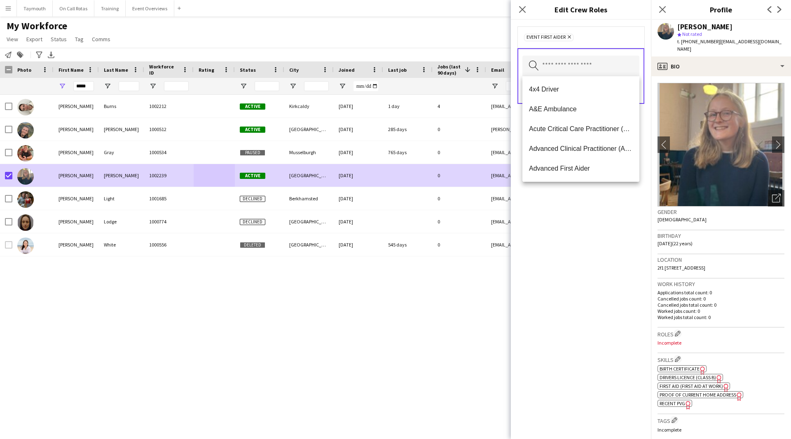
click at [579, 236] on div "Event First Aider Remove Search by role type Save" at bounding box center [581, 229] width 140 height 419
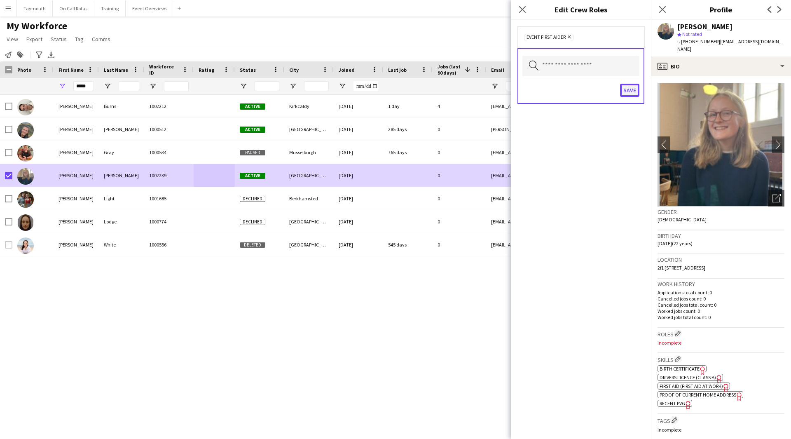
click at [628, 86] on button "Save" at bounding box center [629, 90] width 19 height 13
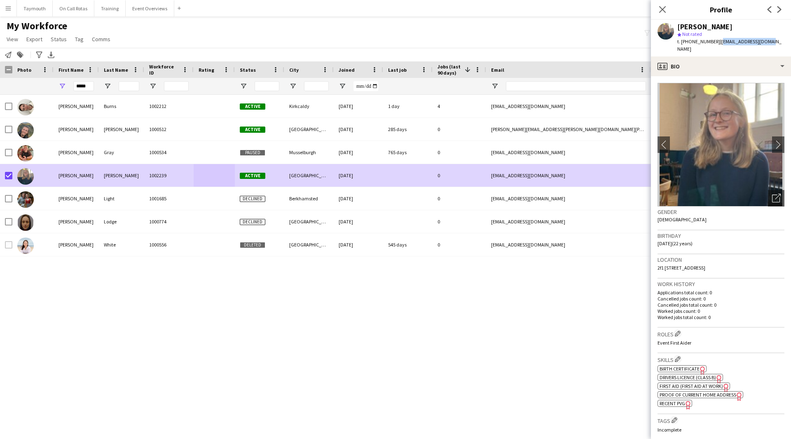
drag, startPoint x: 778, startPoint y: 42, endPoint x: 718, endPoint y: 40, distance: 59.4
click at [718, 40] on app-profile-header "Molly Kelly star Not rated t. +447508353138 | mollyk2303@gmail.com" at bounding box center [721, 38] width 140 height 37
copy span "mollyk2303@gmail.com"
click at [139, 5] on button "Event Overviews Close" at bounding box center [150, 8] width 49 height 16
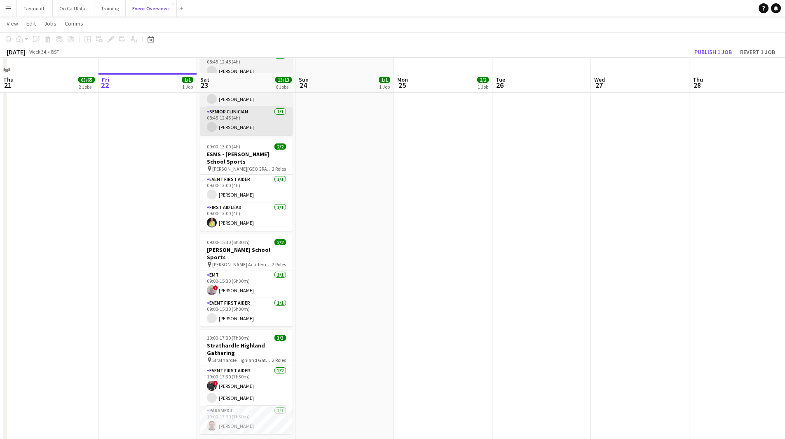
scroll to position [252, 0]
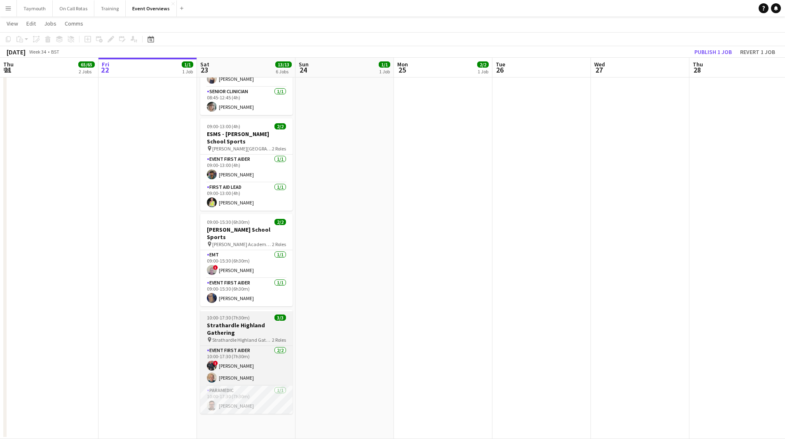
click at [239, 322] on h3 "Strathardle Highland Gathering" at bounding box center [246, 329] width 92 height 15
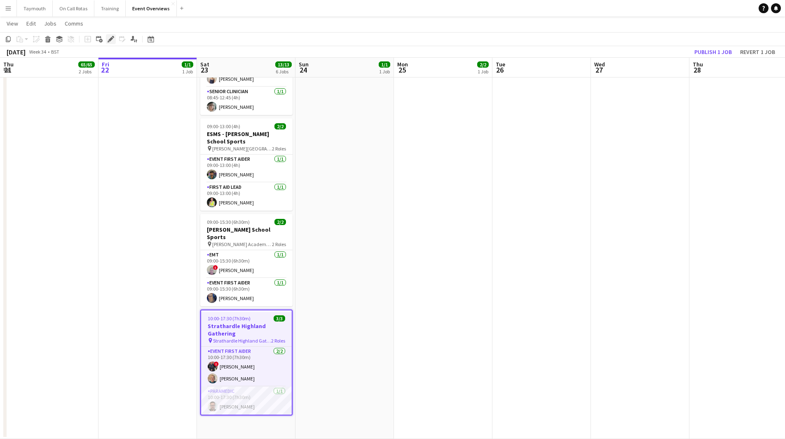
click at [112, 38] on icon at bounding box center [110, 39] width 5 height 5
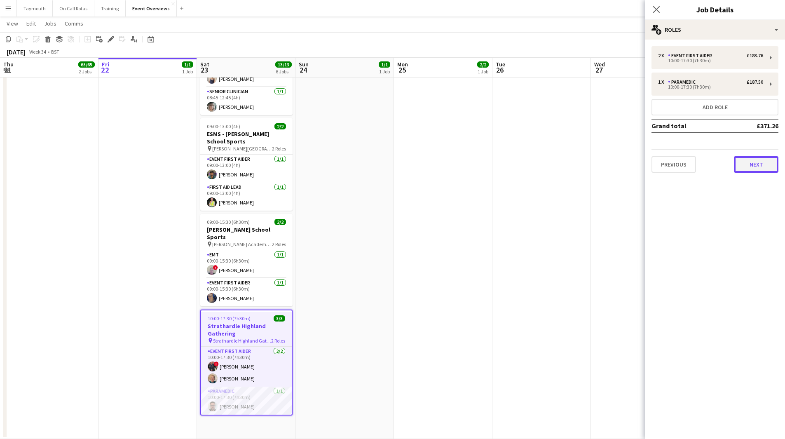
click at [755, 167] on button "Next" at bounding box center [756, 164] width 45 height 16
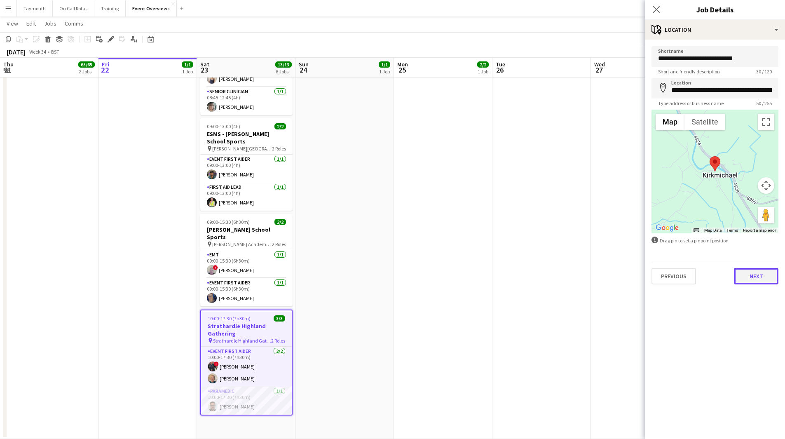
click at [741, 277] on button "Next" at bounding box center [756, 276] width 45 height 16
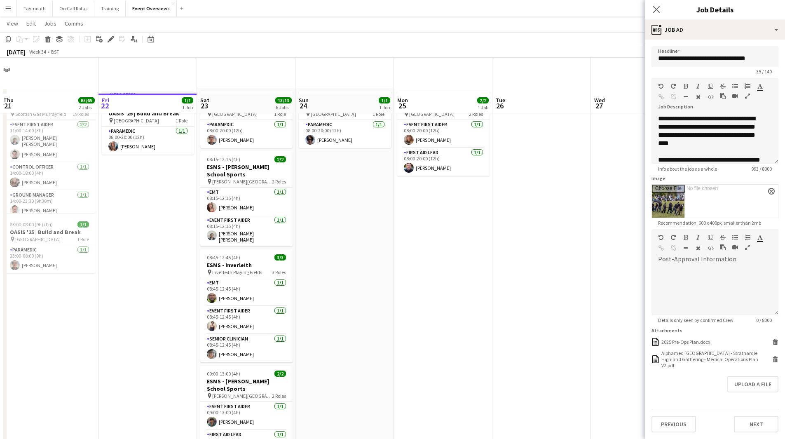
scroll to position [0, 0]
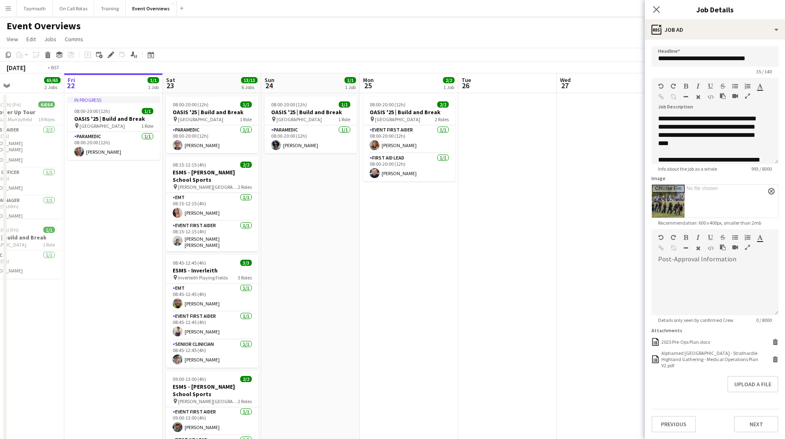
drag, startPoint x: 282, startPoint y: 280, endPoint x: 98, endPoint y: 320, distance: 188.1
click at [98, 320] on app-calendar-viewport "Tue 19 4/4 3 Jobs Wed 20 3/3 2 Jobs Thu 21 65/65 2 Jobs Fri 22 1/1 1 Job Sat 23…" at bounding box center [392, 382] width 785 height 618
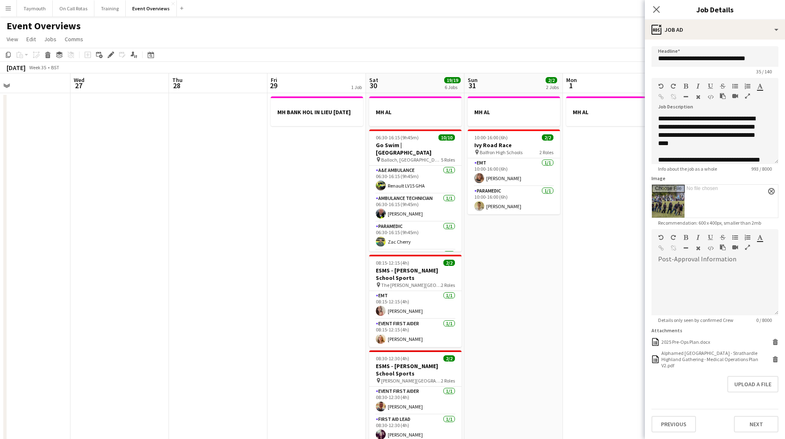
drag, startPoint x: 406, startPoint y: 294, endPoint x: 304, endPoint y: 310, distance: 103.0
click at [304, 310] on app-calendar-viewport "Sat 23 13/13 6 Jobs Sun 24 1/1 1 Job Mon 25 2/2 1 Job Tue 26 Wed 27 Thu 28 Fri …" at bounding box center [392, 382] width 785 height 618
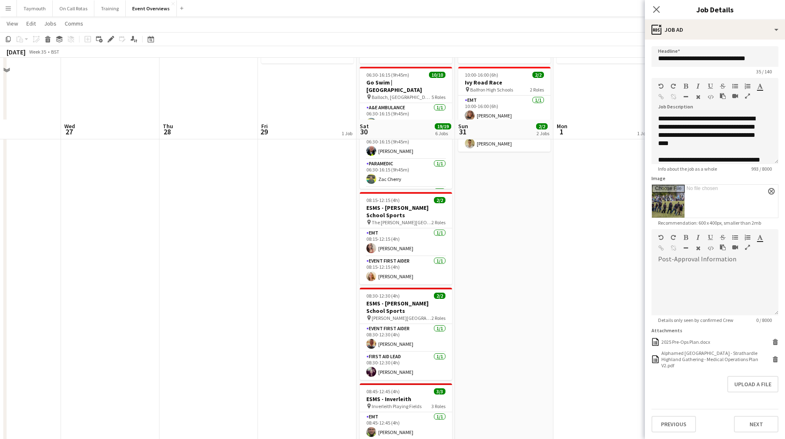
scroll to position [124, 0]
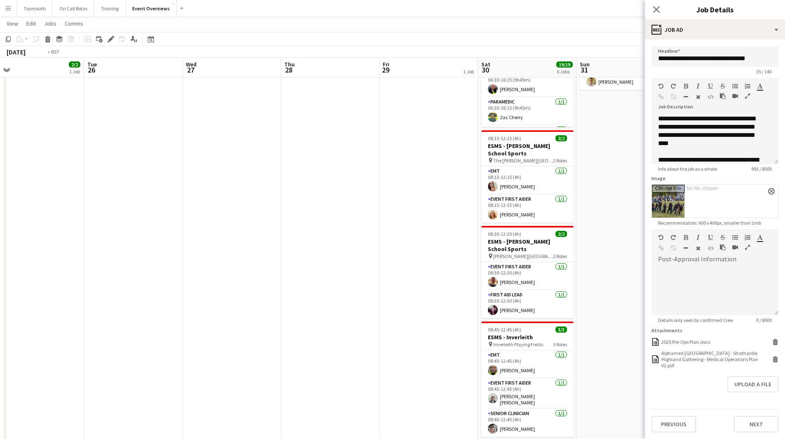
drag, startPoint x: 165, startPoint y: 264, endPoint x: 636, endPoint y: 221, distance: 472.8
click at [596, 237] on app-calendar-viewport "Sat 23 13/13 6 Jobs Sun 24 1/1 1 Job Mon 25 2/2 1 Job Tue 26 Wed 27 Thu 28 Fri …" at bounding box center [392, 237] width 785 height 659
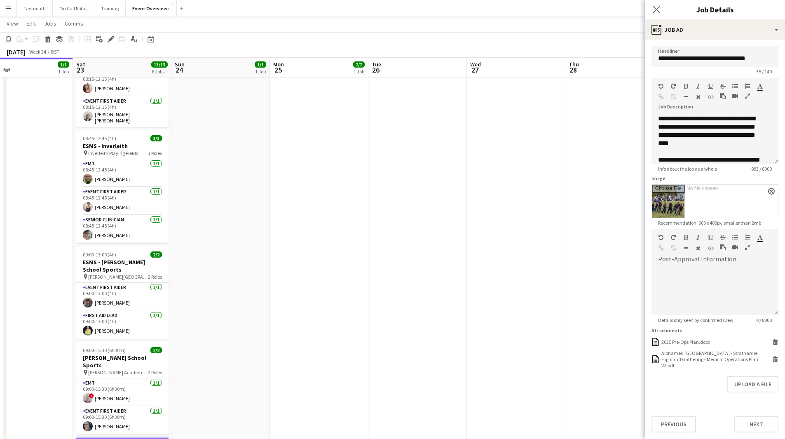
drag, startPoint x: 317, startPoint y: 311, endPoint x: 481, endPoint y: 308, distance: 163.3
click at [479, 309] on app-calendar-viewport "Wed 20 3/3 2 Jobs Thu 21 65/65 2 Jobs Fri 22 1/1 1 Job Sat 23 13/13 6 Jobs Sun …" at bounding box center [392, 237] width 785 height 659
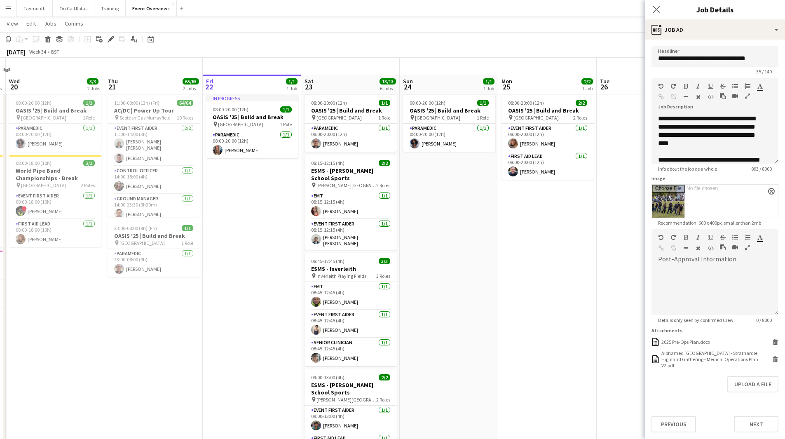
scroll to position [0, 0]
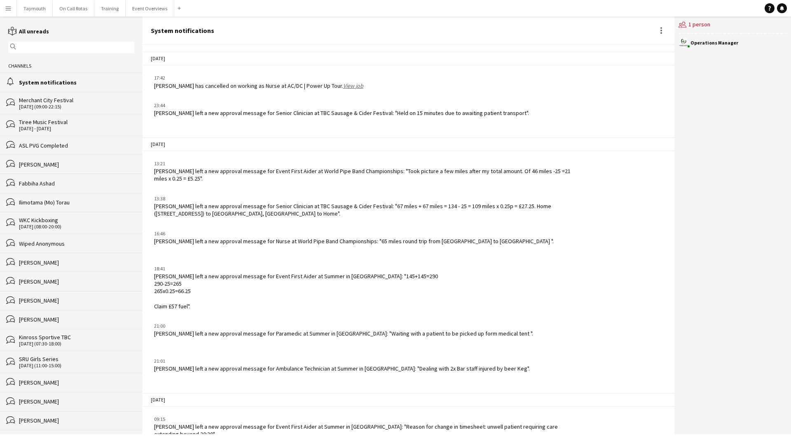
scroll to position [796, 0]
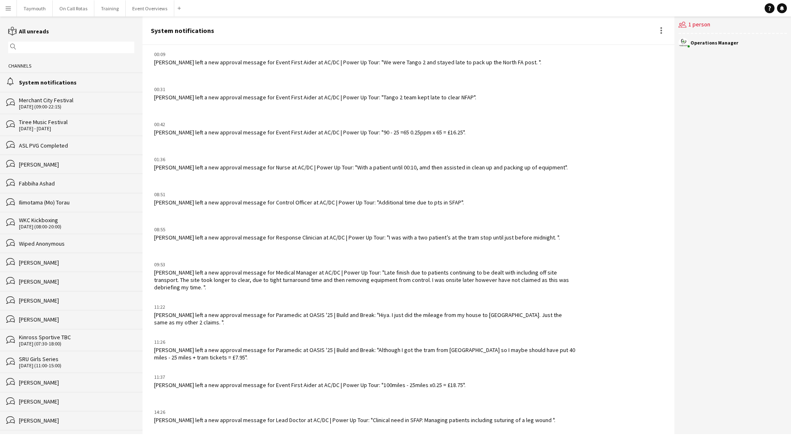
click at [10, 5] on app-icon "Menu" at bounding box center [8, 8] width 7 height 7
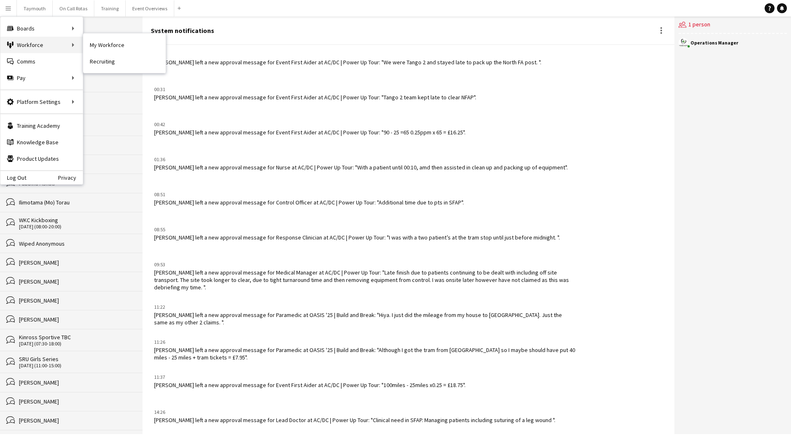
click at [81, 41] on div "Workforce Workforce" at bounding box center [41, 45] width 82 height 16
click at [122, 50] on input "text" at bounding box center [75, 47] width 114 height 7
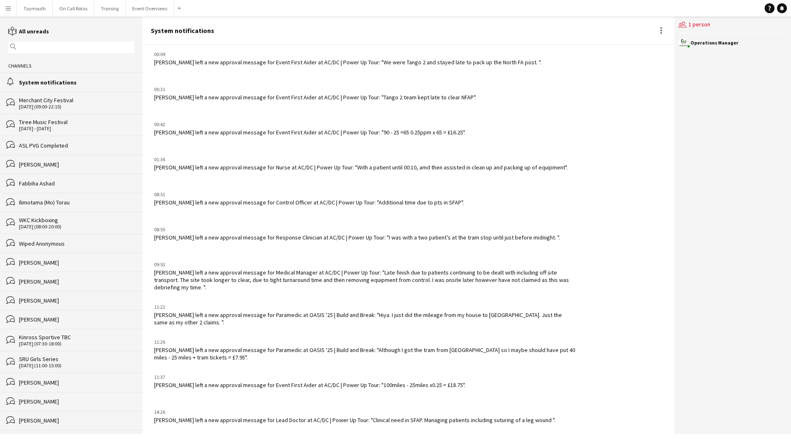
click at [5, 9] on app-icon "Menu" at bounding box center [8, 8] width 7 height 7
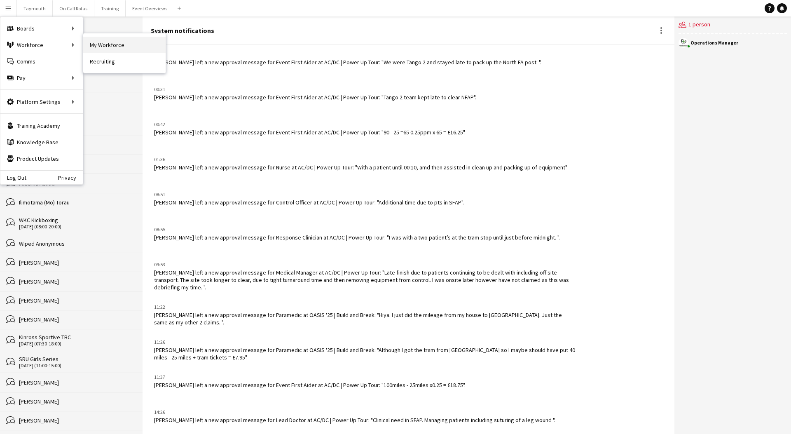
click at [107, 42] on link "My Workforce" at bounding box center [124, 45] width 82 height 16
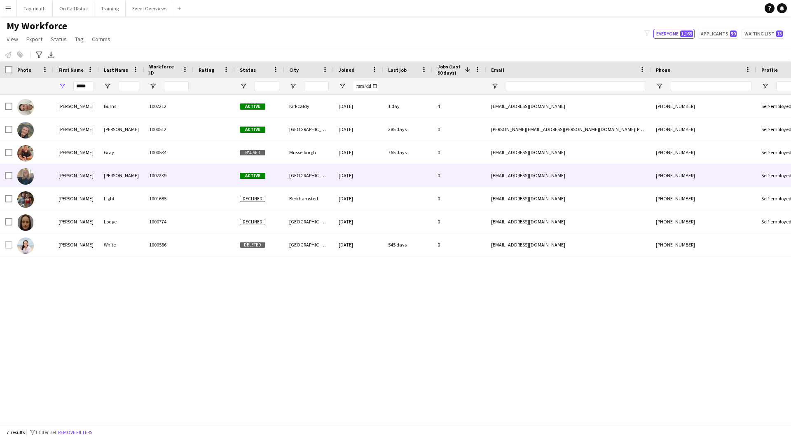
click at [162, 171] on div "1002239" at bounding box center [168, 175] width 49 height 23
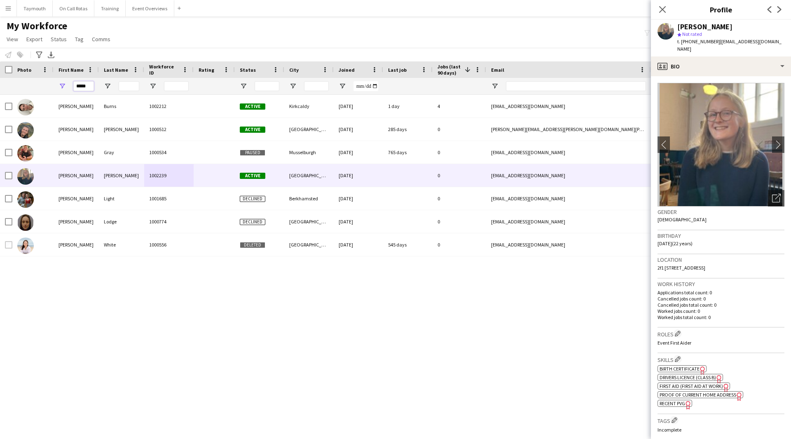
drag, startPoint x: 87, startPoint y: 86, endPoint x: 45, endPoint y: 84, distance: 42.1
click at [49, 84] on div "*****" at bounding box center [510, 86] width 1021 height 16
type input "*"
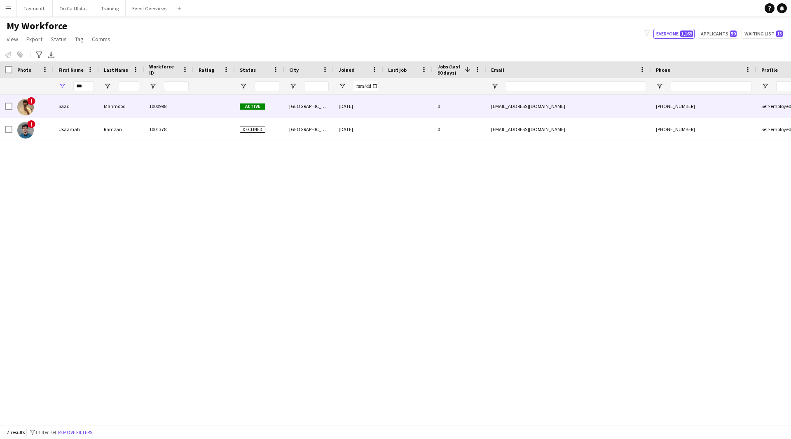
click at [201, 112] on div at bounding box center [214, 106] width 41 height 23
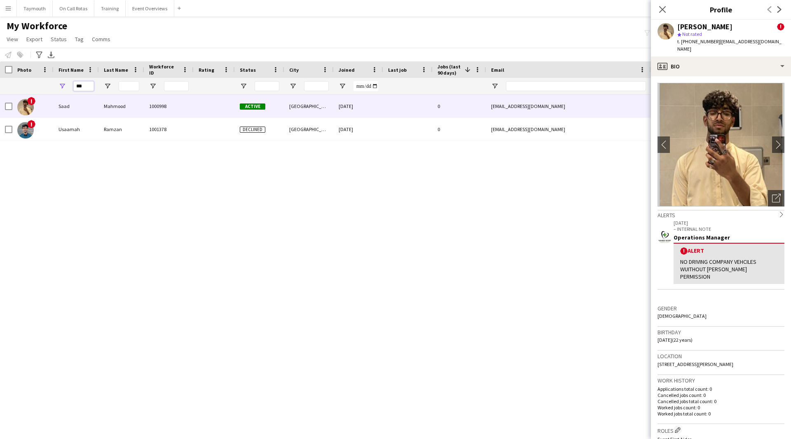
drag, startPoint x: 86, startPoint y: 87, endPoint x: -129, endPoint y: 70, distance: 215.4
click at [0, 70] on html "Menu Boards Boards Boards All jobs Status Workforce Workforce My Workforce Recr…" at bounding box center [395, 219] width 791 height 439
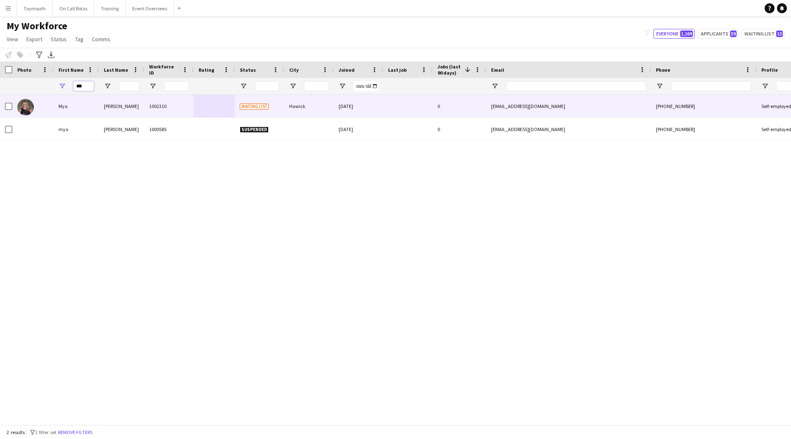
type input "***"
click at [150, 103] on div "1002310" at bounding box center [168, 106] width 49 height 23
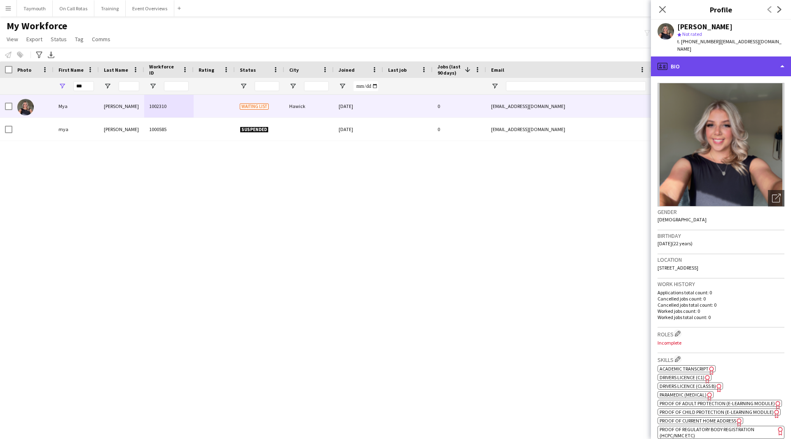
click at [704, 56] on div "profile Bio" at bounding box center [721, 66] width 140 height 20
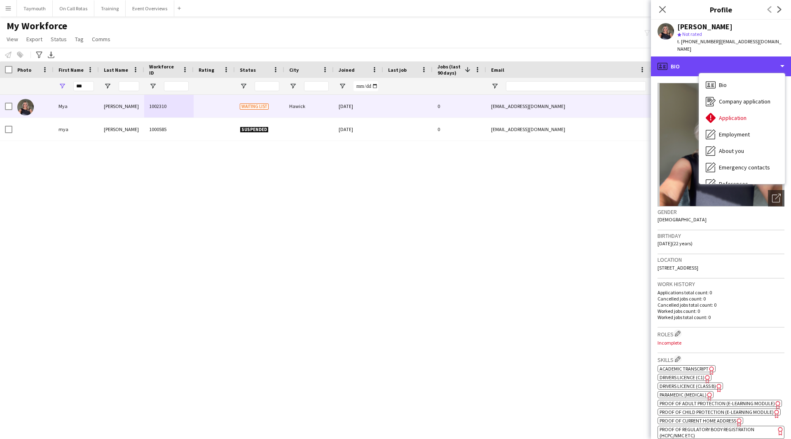
scroll to position [82, 0]
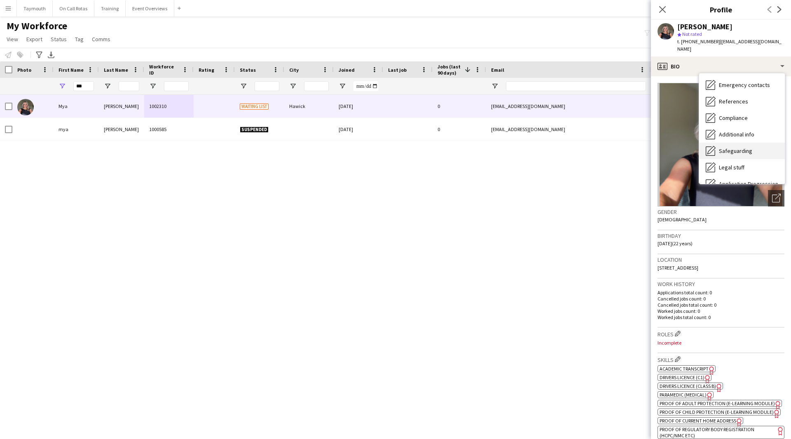
click at [764, 144] on div "Safeguarding Safeguarding" at bounding box center [742, 151] width 86 height 16
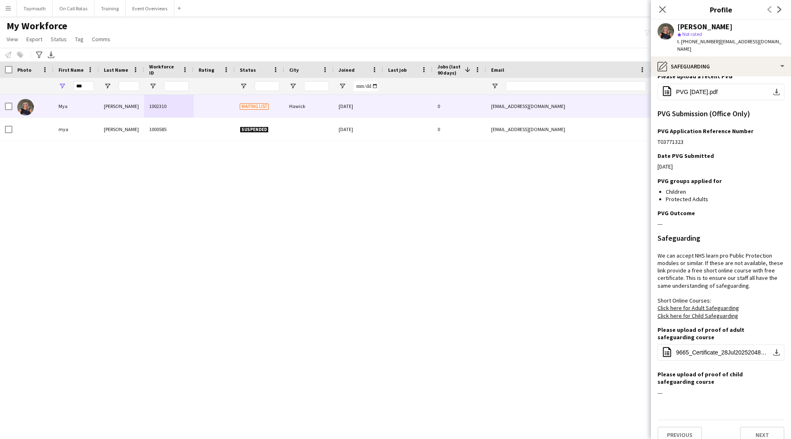
scroll to position [120, 0]
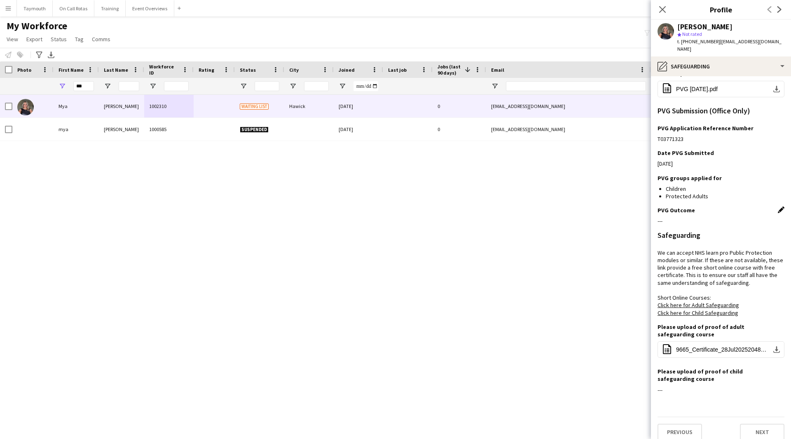
click at [778, 207] on app-icon "Edit this field" at bounding box center [781, 210] width 7 height 7
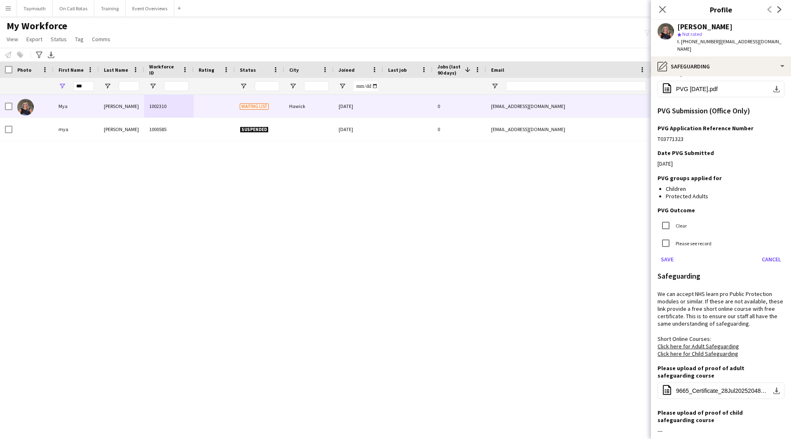
click at [679, 223] on label "Clear" at bounding box center [680, 226] width 13 height 6
click at [666, 255] on button "Save" at bounding box center [667, 259] width 19 height 13
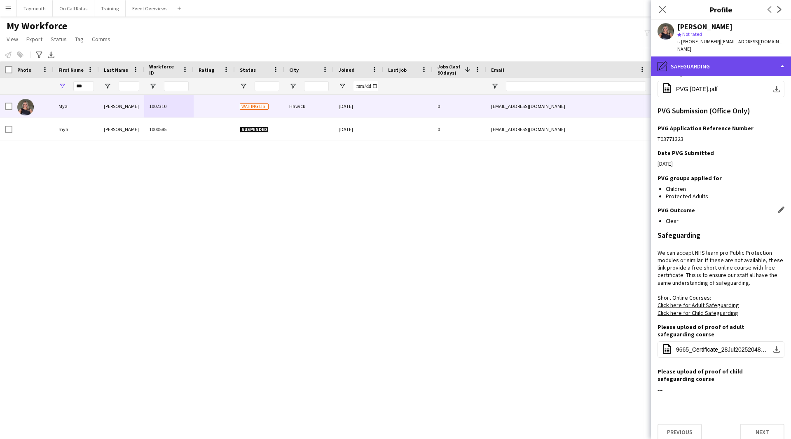
click at [718, 60] on div "pencil4 Safeguarding" at bounding box center [721, 66] width 140 height 20
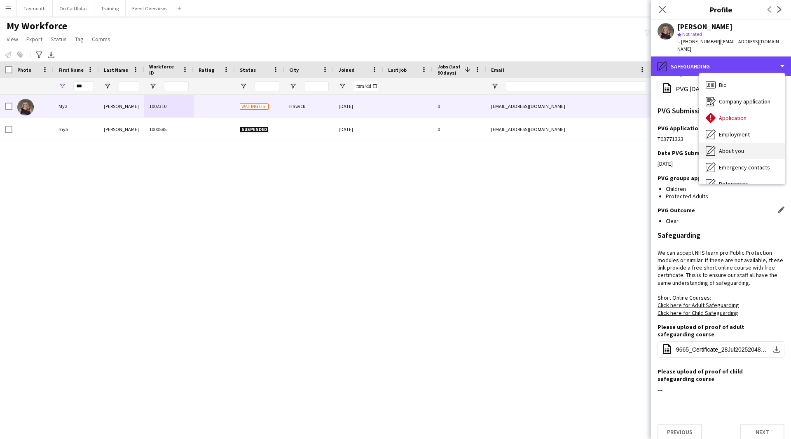
scroll to position [41, 0]
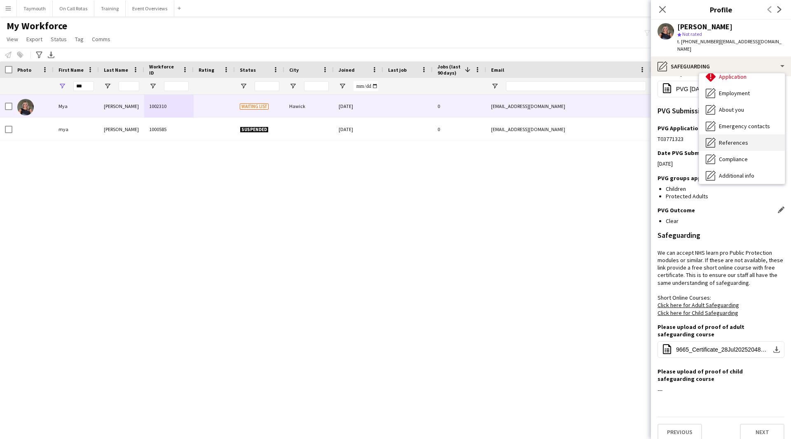
click at [730, 134] on div "References References" at bounding box center [742, 142] width 86 height 16
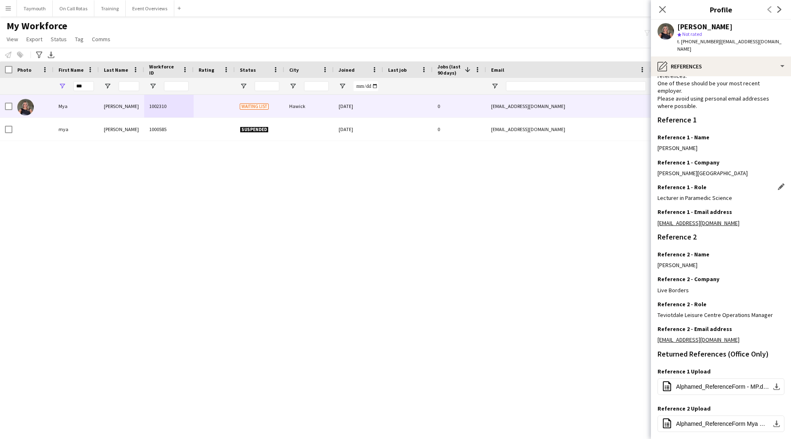
scroll to position [77, 0]
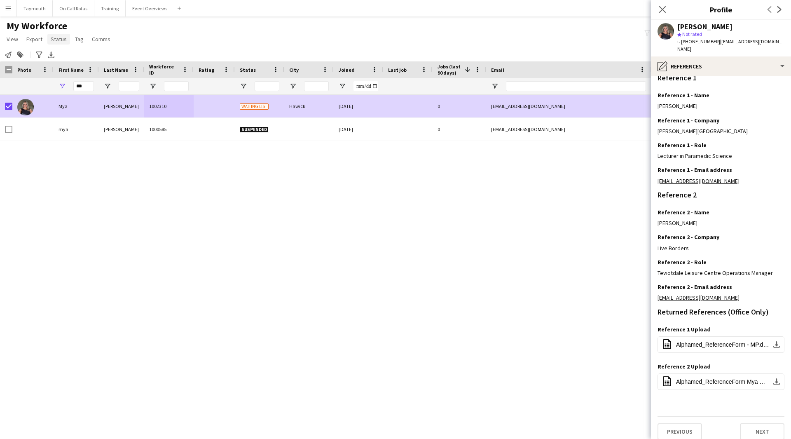
click at [61, 38] on span "Status" at bounding box center [59, 38] width 16 height 7
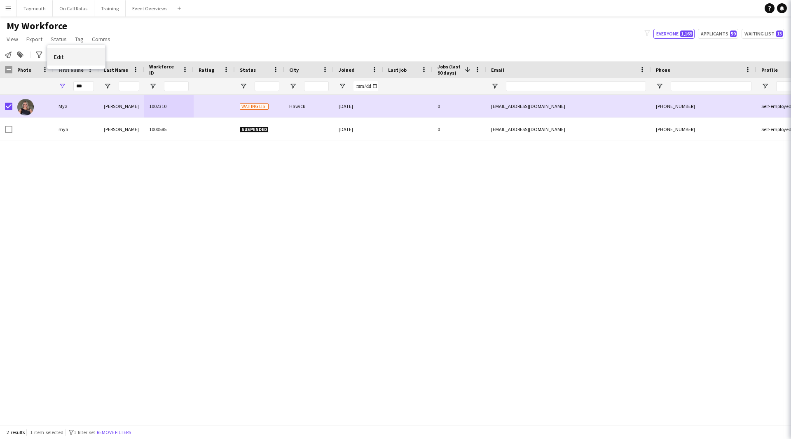
click at [59, 59] on span "Edit" at bounding box center [58, 56] width 9 height 7
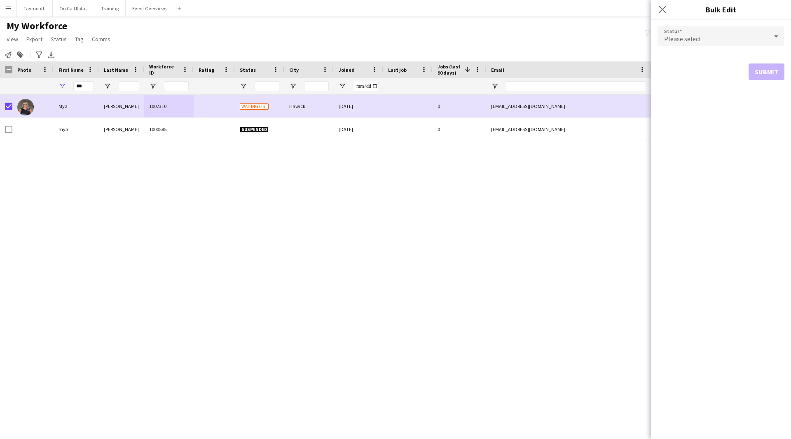
click at [702, 35] on div "Please select" at bounding box center [713, 36] width 110 height 20
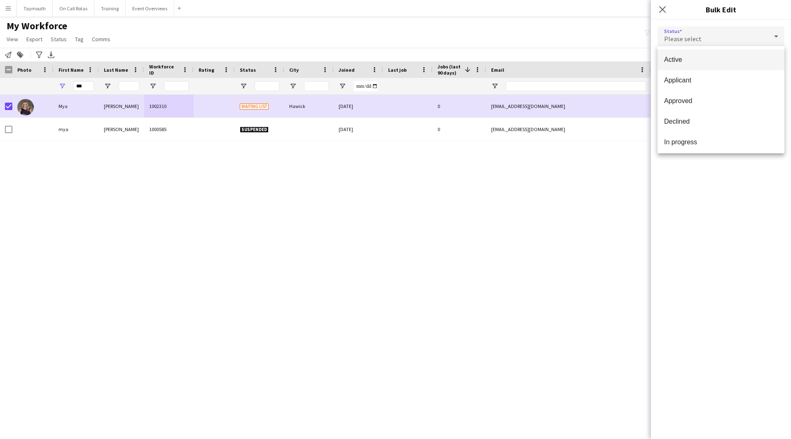
click at [690, 59] on span "Active" at bounding box center [721, 60] width 114 height 8
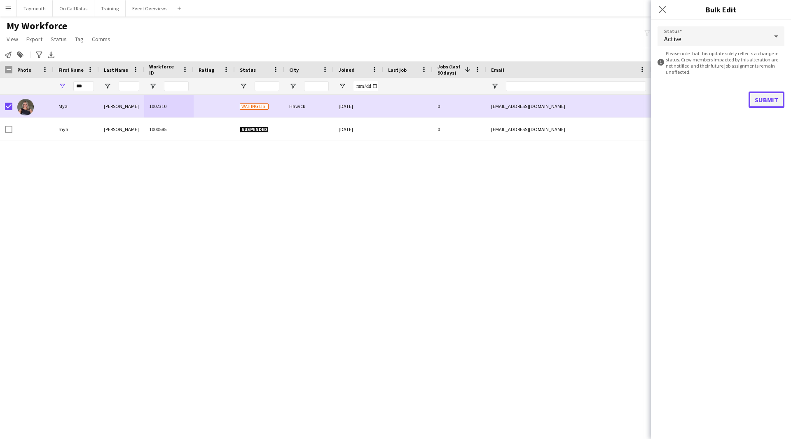
click at [756, 102] on button "Submit" at bounding box center [767, 100] width 36 height 16
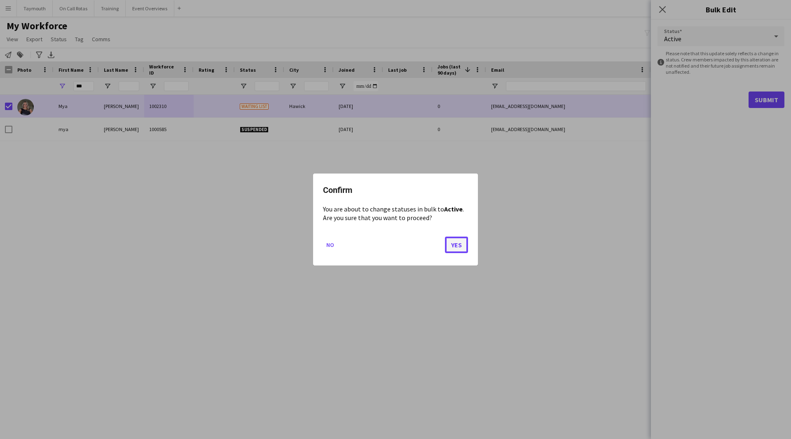
click at [463, 244] on button "Yes" at bounding box center [456, 245] width 23 height 16
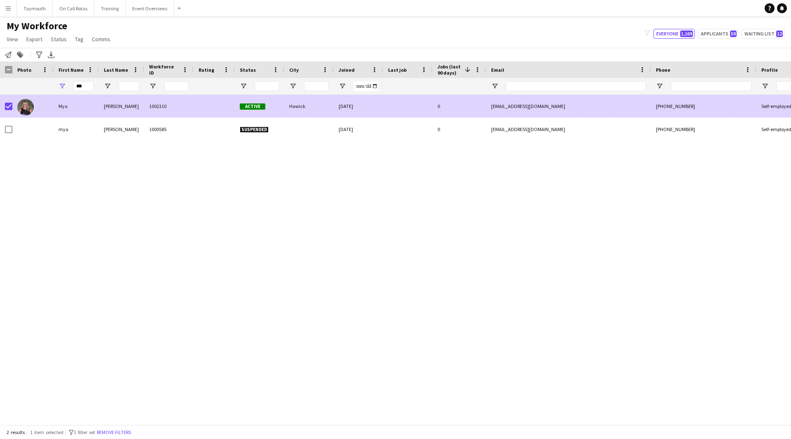
click at [211, 105] on div at bounding box center [214, 106] width 41 height 23
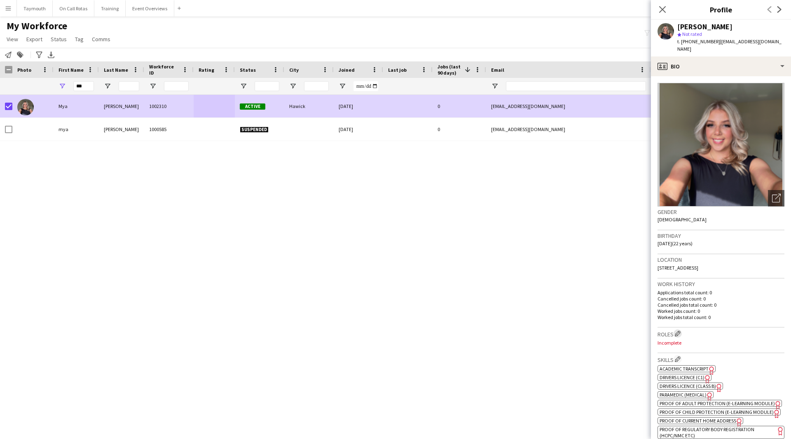
click at [681, 331] on app-icon "Edit crew company roles" at bounding box center [678, 334] width 6 height 6
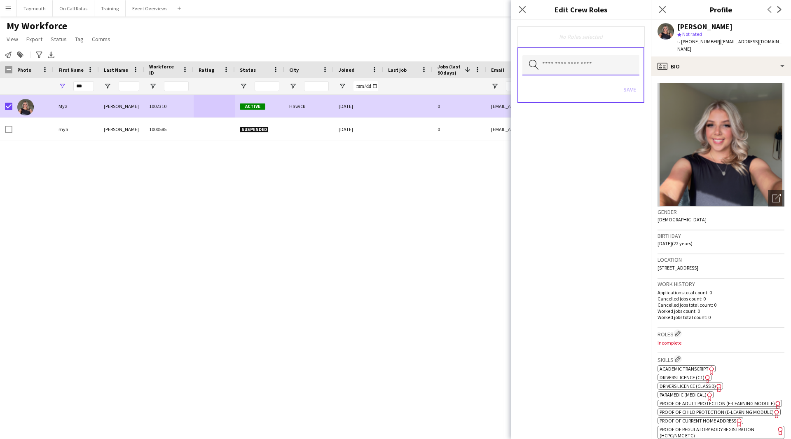
click at [562, 57] on input "text" at bounding box center [581, 65] width 117 height 21
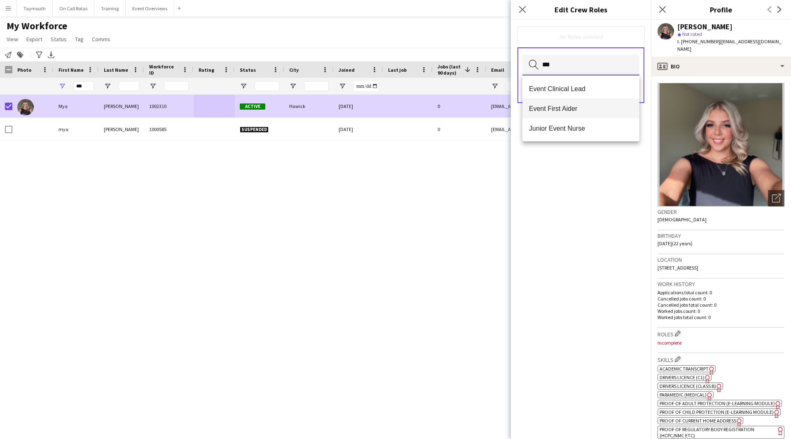
type input "***"
click at [572, 111] on span "Event First Aider" at bounding box center [581, 109] width 104 height 8
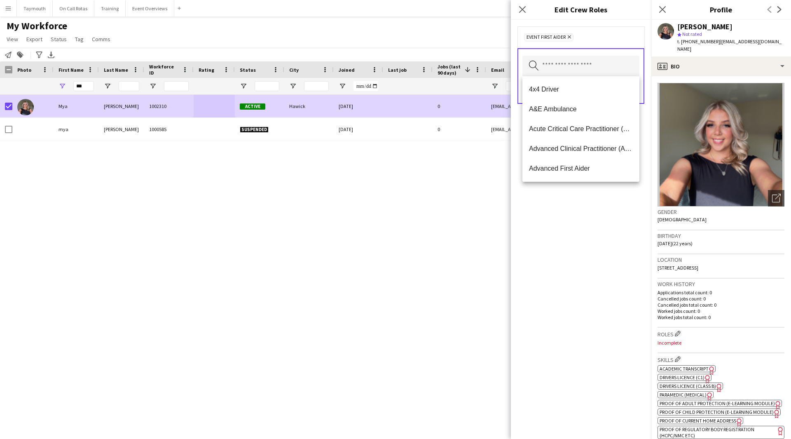
click at [576, 252] on div "Event First Aider Remove Search by role type Save" at bounding box center [581, 229] width 140 height 419
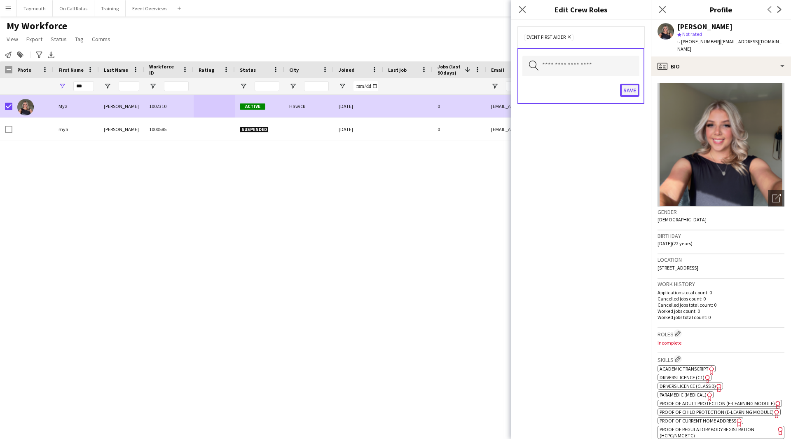
click at [630, 93] on button "Save" at bounding box center [629, 90] width 19 height 13
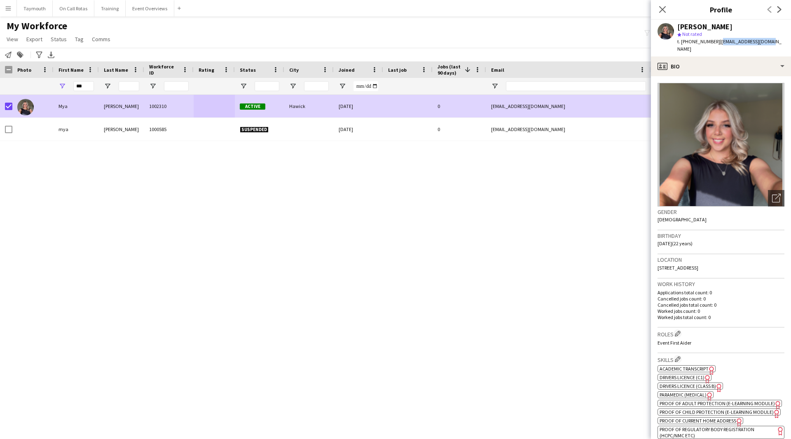
drag, startPoint x: 779, startPoint y: 40, endPoint x: 717, endPoint y: 45, distance: 62.8
click at [717, 45] on app-profile-header "Mya Pearce star Not rated t. +447507805856 | myampearce@gmail.com" at bounding box center [721, 38] width 140 height 37
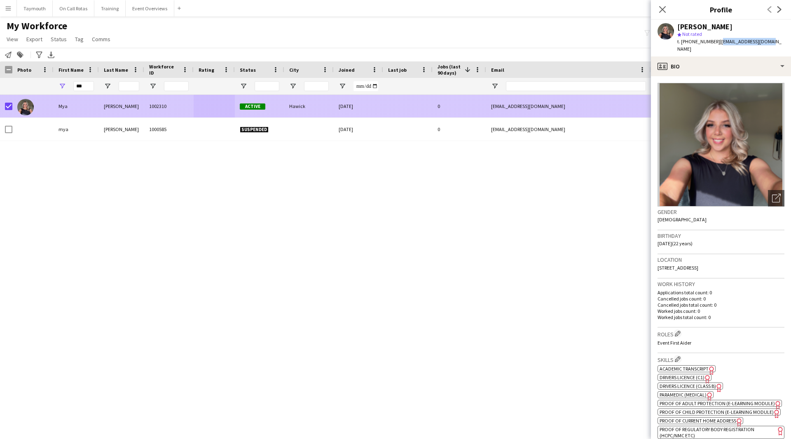
copy span "myampearce@gmail.com"
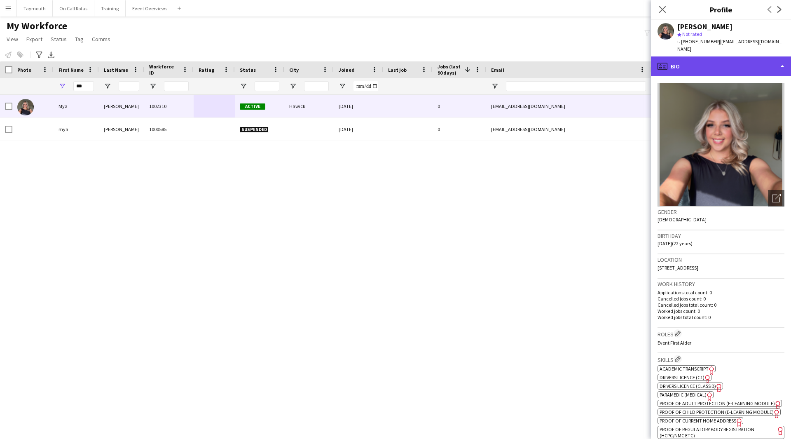
click at [719, 62] on div "profile Bio" at bounding box center [721, 66] width 140 height 20
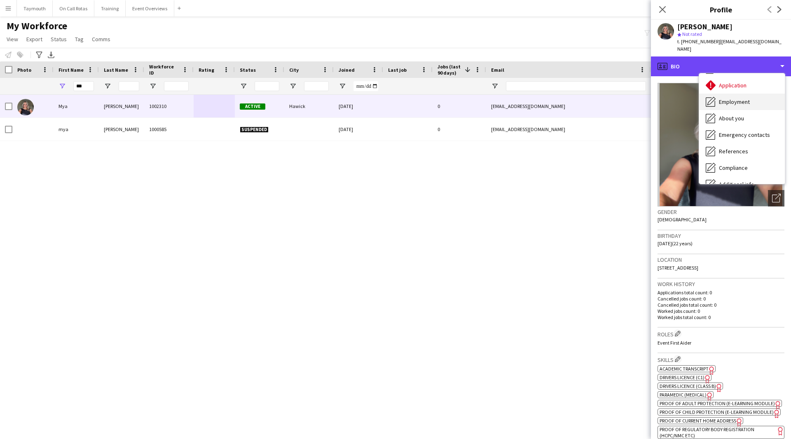
scroll to position [82, 0]
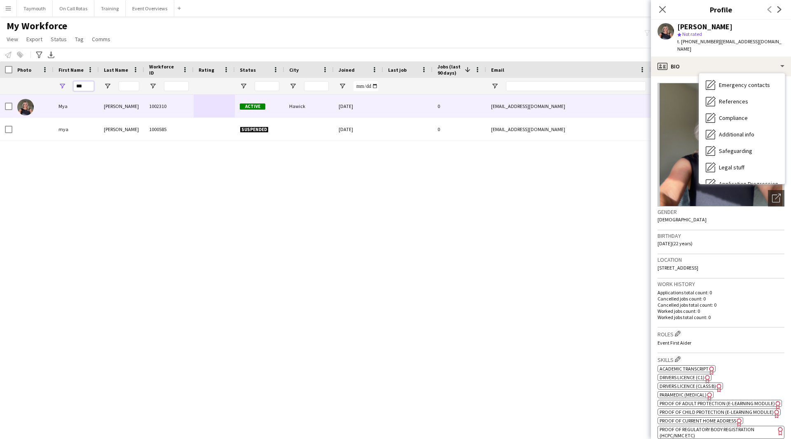
drag, startPoint x: -38, startPoint y: 86, endPoint x: -90, endPoint y: 83, distance: 52.4
click at [0, 83] on html "Menu Boards Boards Boards All jobs Status Workforce Workforce My Workforce Recr…" at bounding box center [395, 219] width 791 height 439
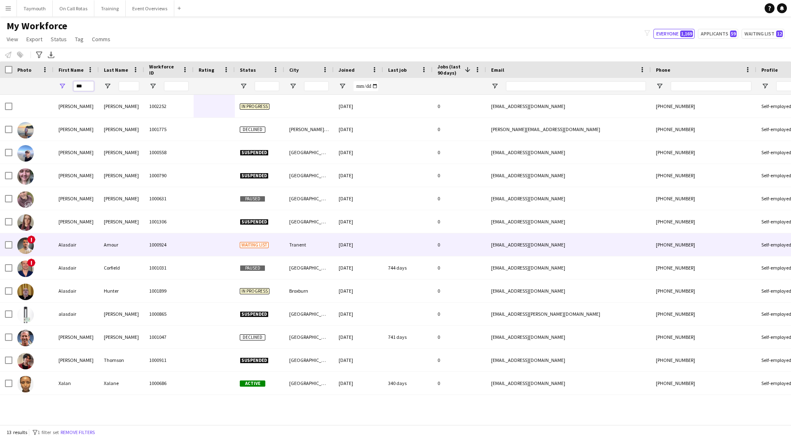
type input "***"
click at [140, 239] on div "Amour" at bounding box center [121, 244] width 45 height 23
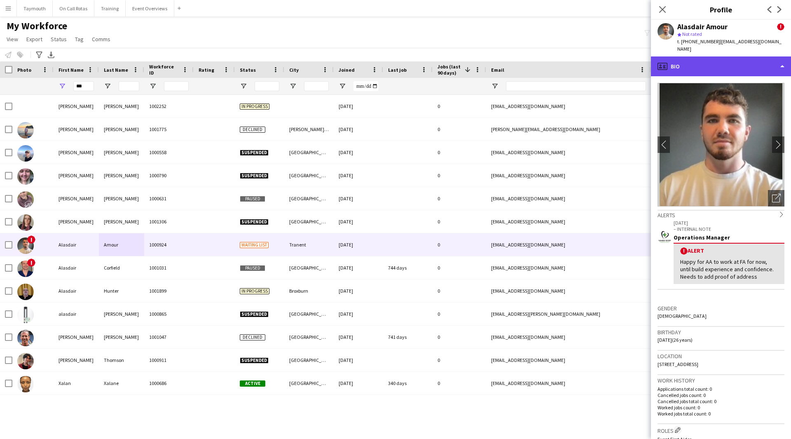
click at [742, 62] on div "profile Bio" at bounding box center [721, 66] width 140 height 20
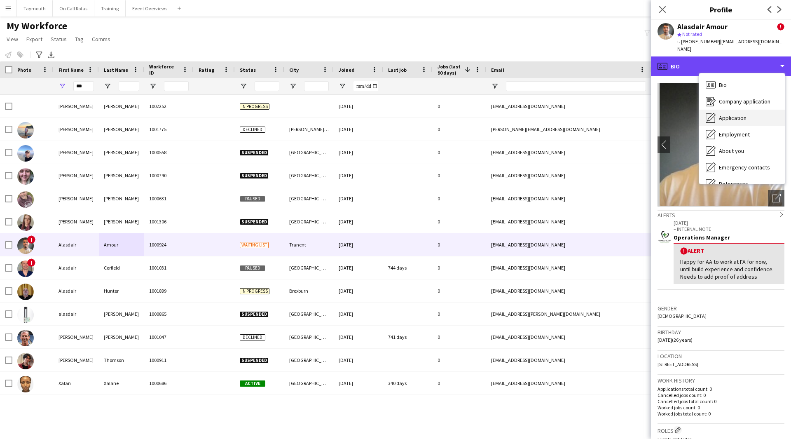
scroll to position [41, 0]
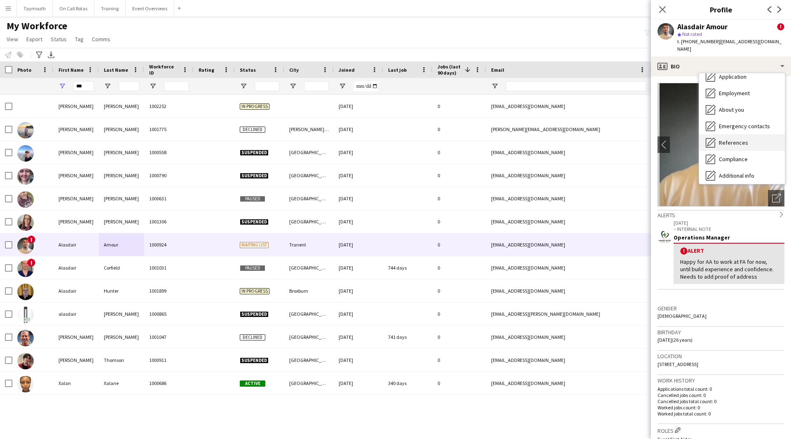
click at [734, 139] on span "References" at bounding box center [733, 142] width 29 height 7
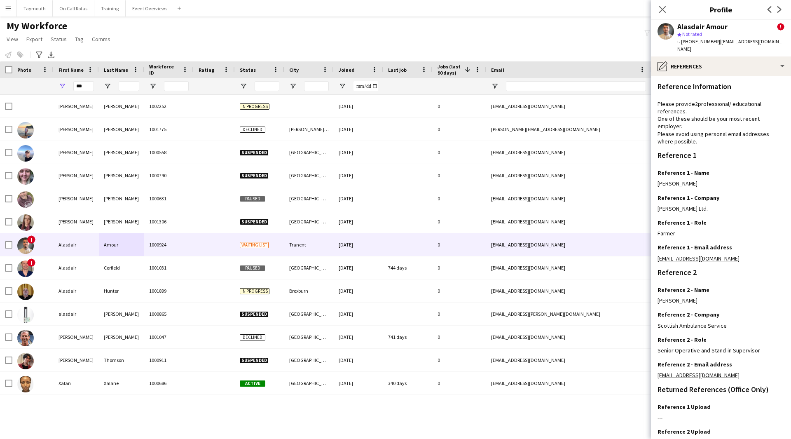
scroll to position [53, 0]
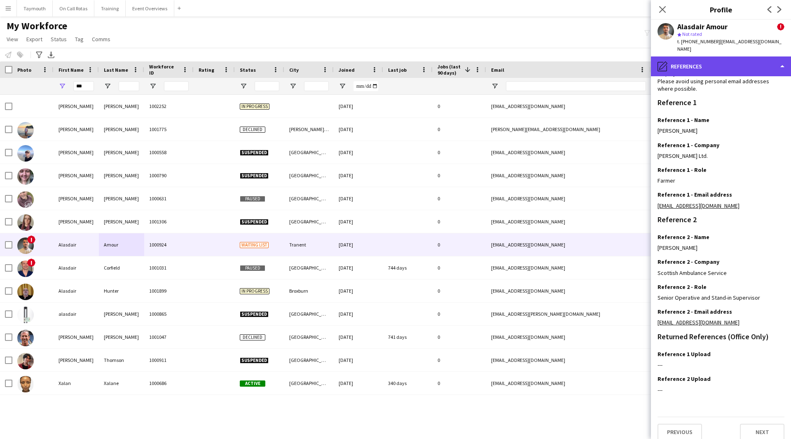
click at [734, 56] on div "pencil4 References" at bounding box center [721, 66] width 140 height 20
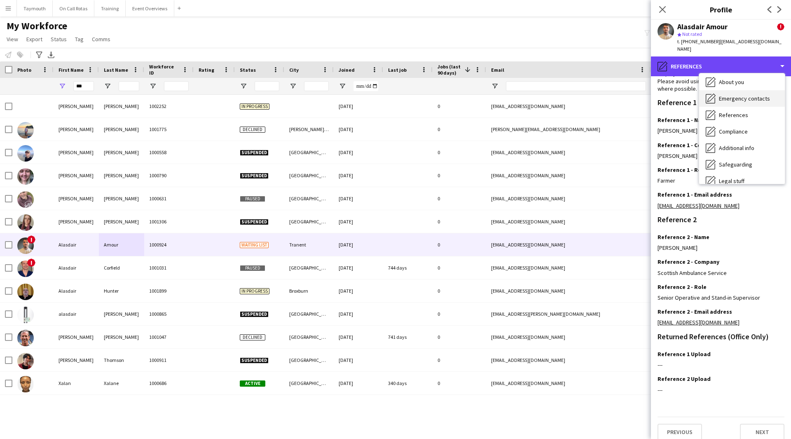
scroll to position [82, 0]
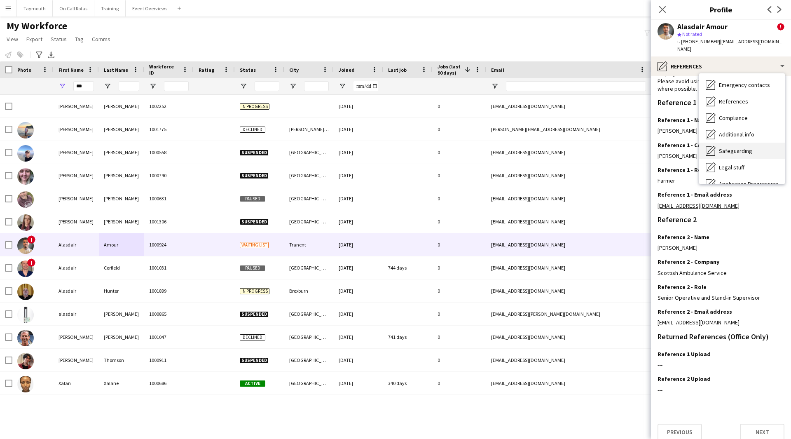
click at [727, 149] on div "Safeguarding Safeguarding" at bounding box center [742, 151] width 86 height 16
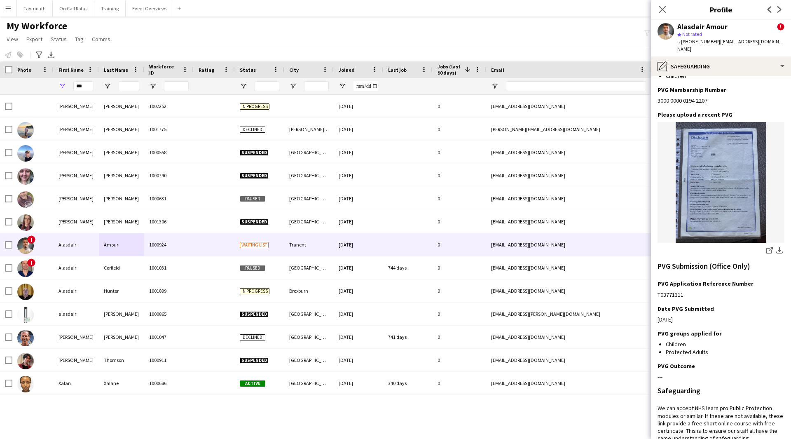
scroll to position [165, 0]
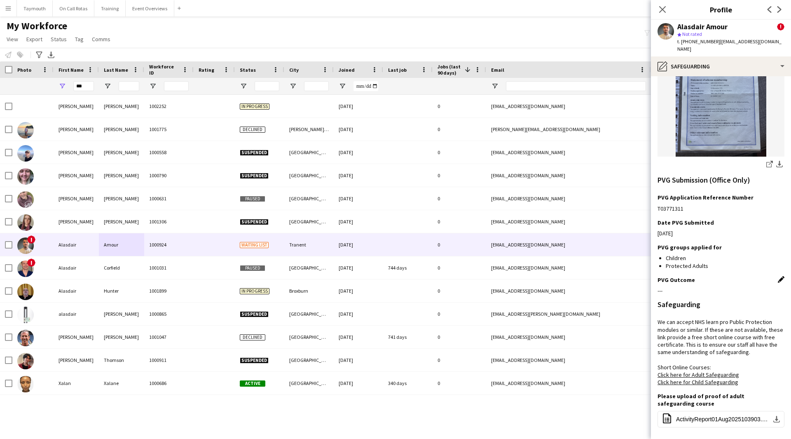
click at [778, 276] on app-icon "Edit this field" at bounding box center [781, 279] width 7 height 7
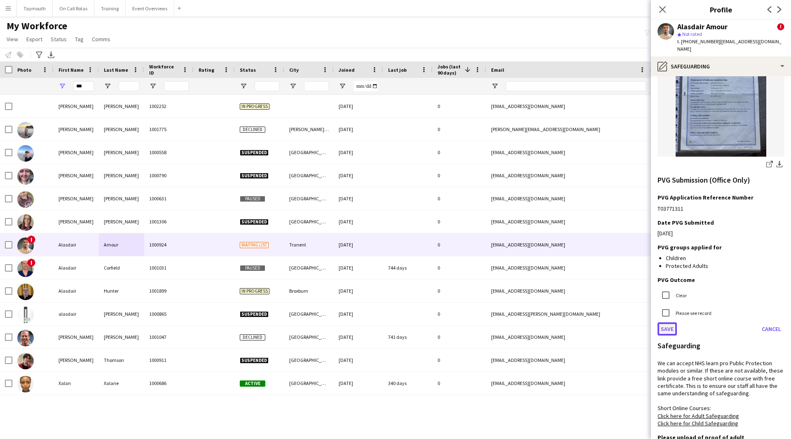
click at [671, 322] on button "Save" at bounding box center [667, 328] width 19 height 13
